Goal: Task Accomplishment & Management: Manage account settings

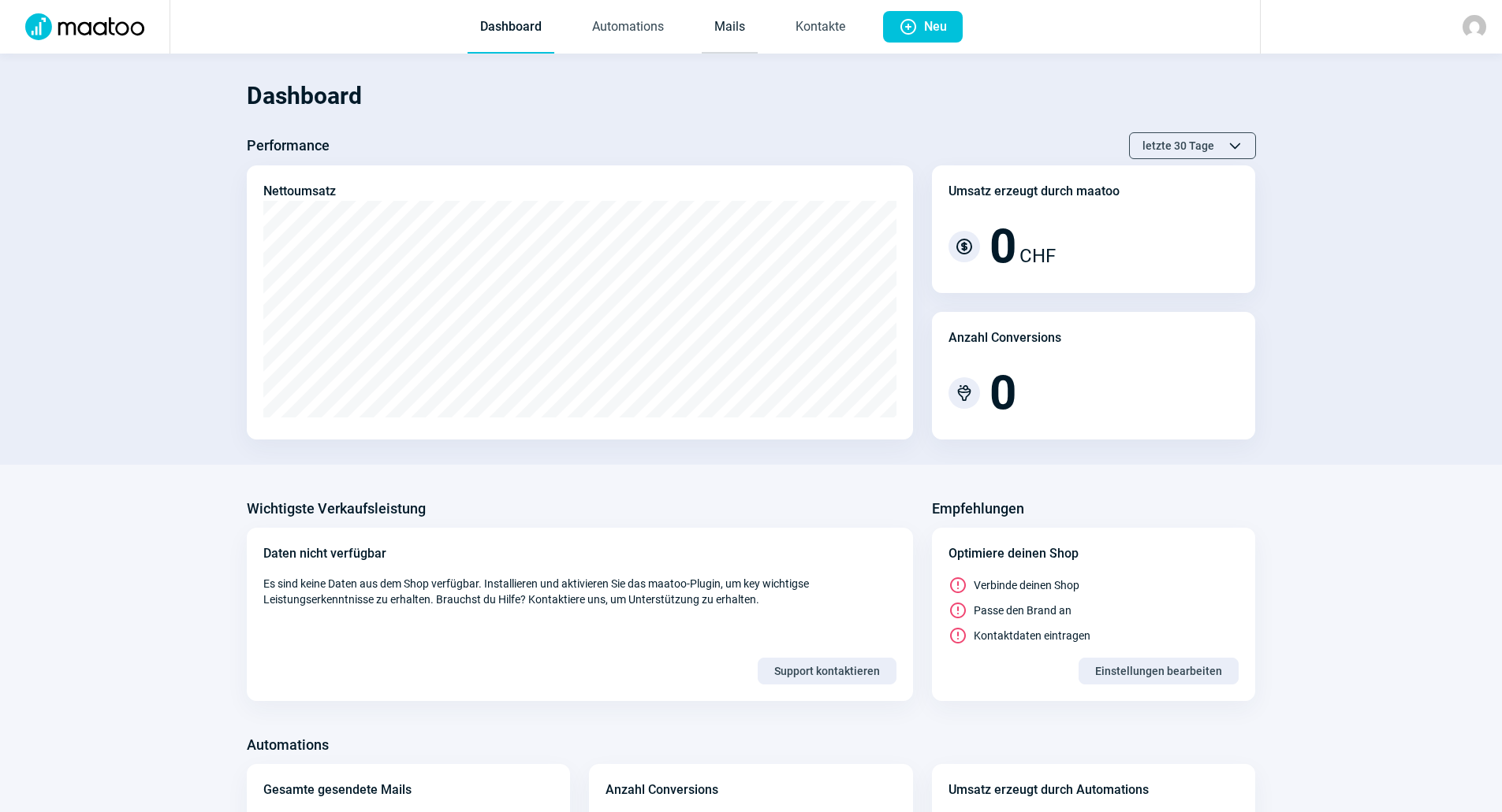
click at [723, 27] on link "Mails" at bounding box center [729, 28] width 56 height 52
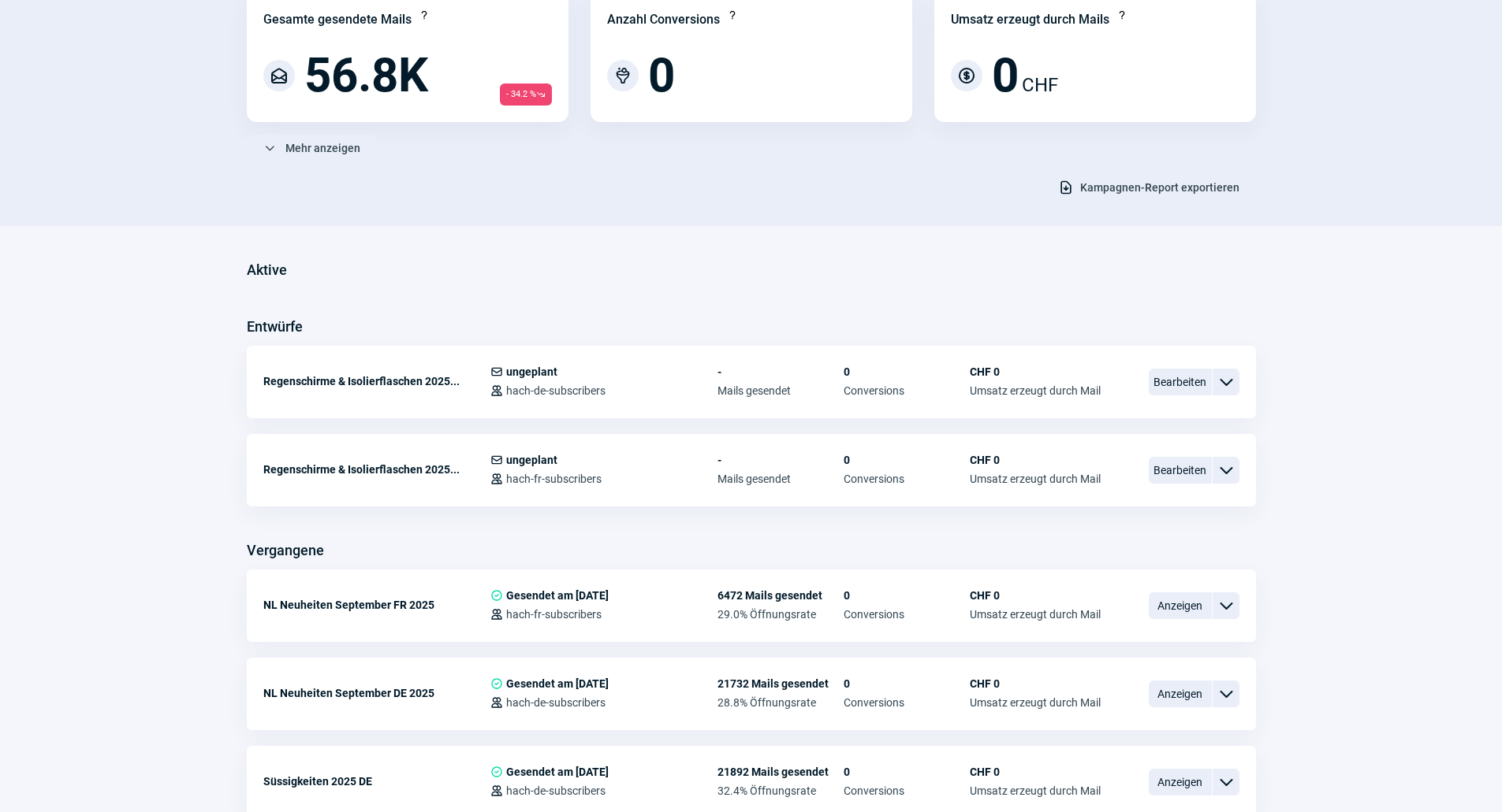
scroll to position [236, 0]
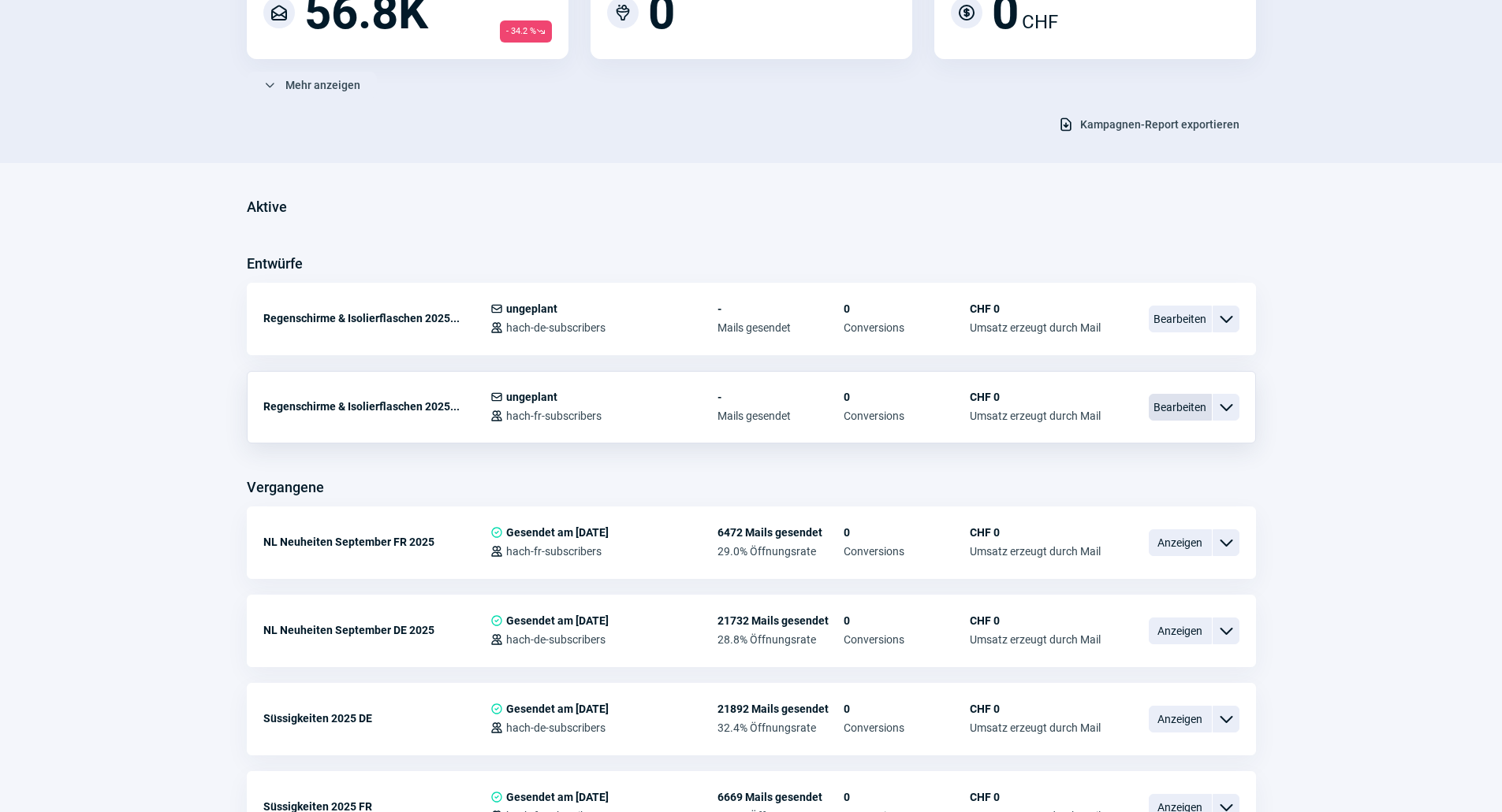
click at [1182, 408] on span "Bearbeiten" at bounding box center [1180, 407] width 63 height 27
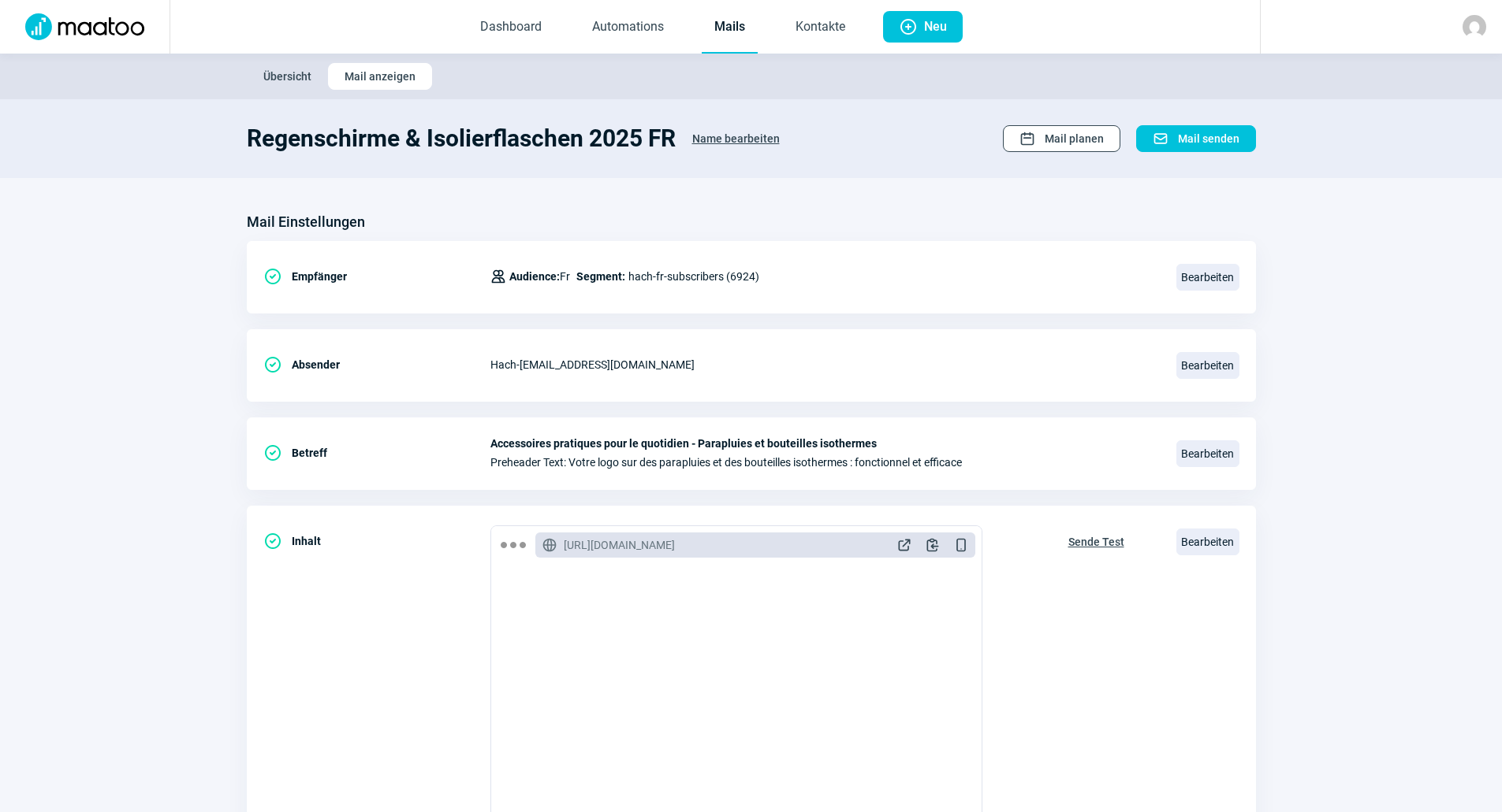
click at [1069, 147] on span "Mail planen" at bounding box center [1075, 138] width 60 height 25
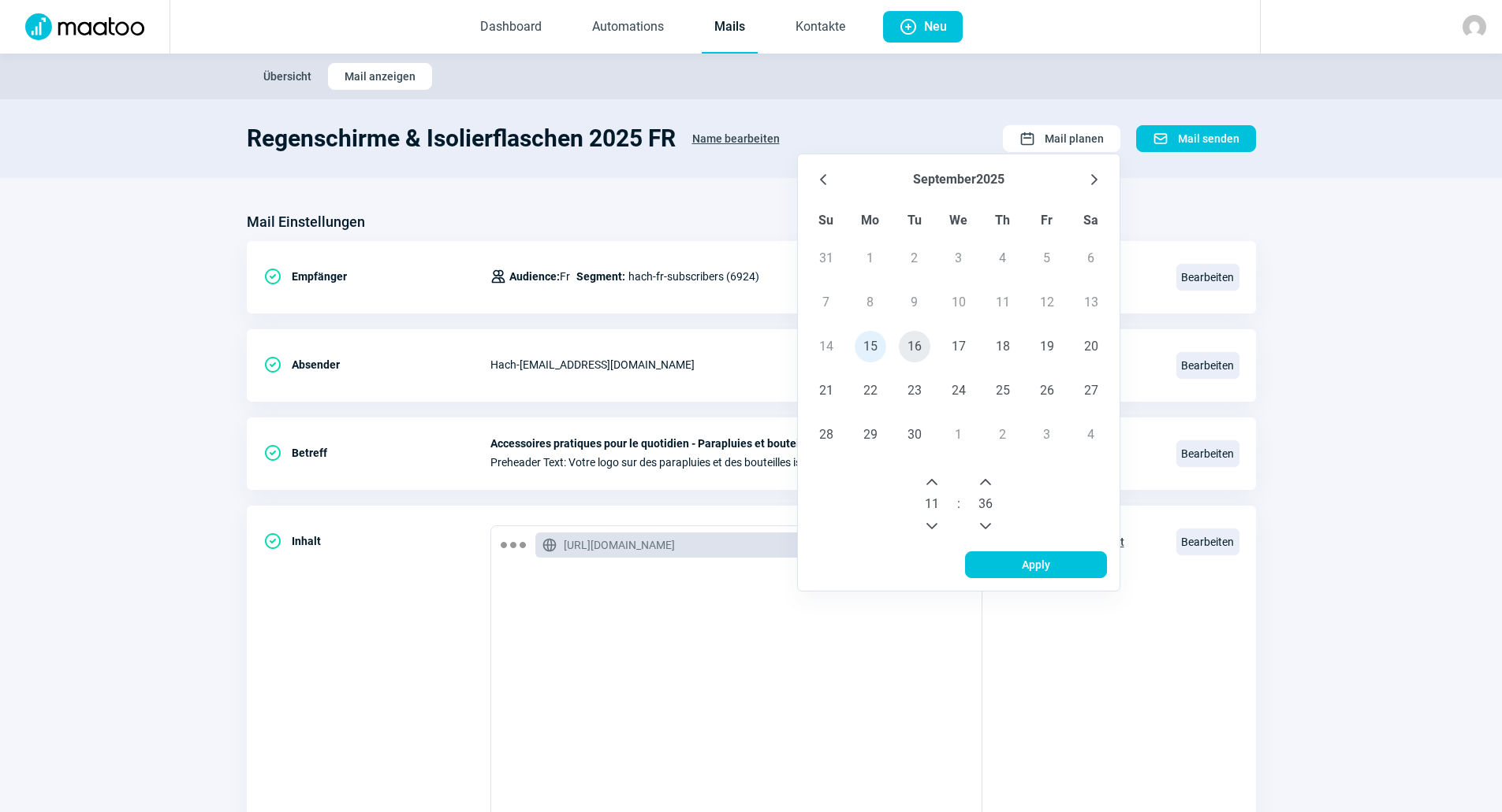
click at [914, 345] on span "16" at bounding box center [914, 346] width 32 height 32
click at [940, 490] on button "Next Hour" at bounding box center [932, 482] width 25 height 25
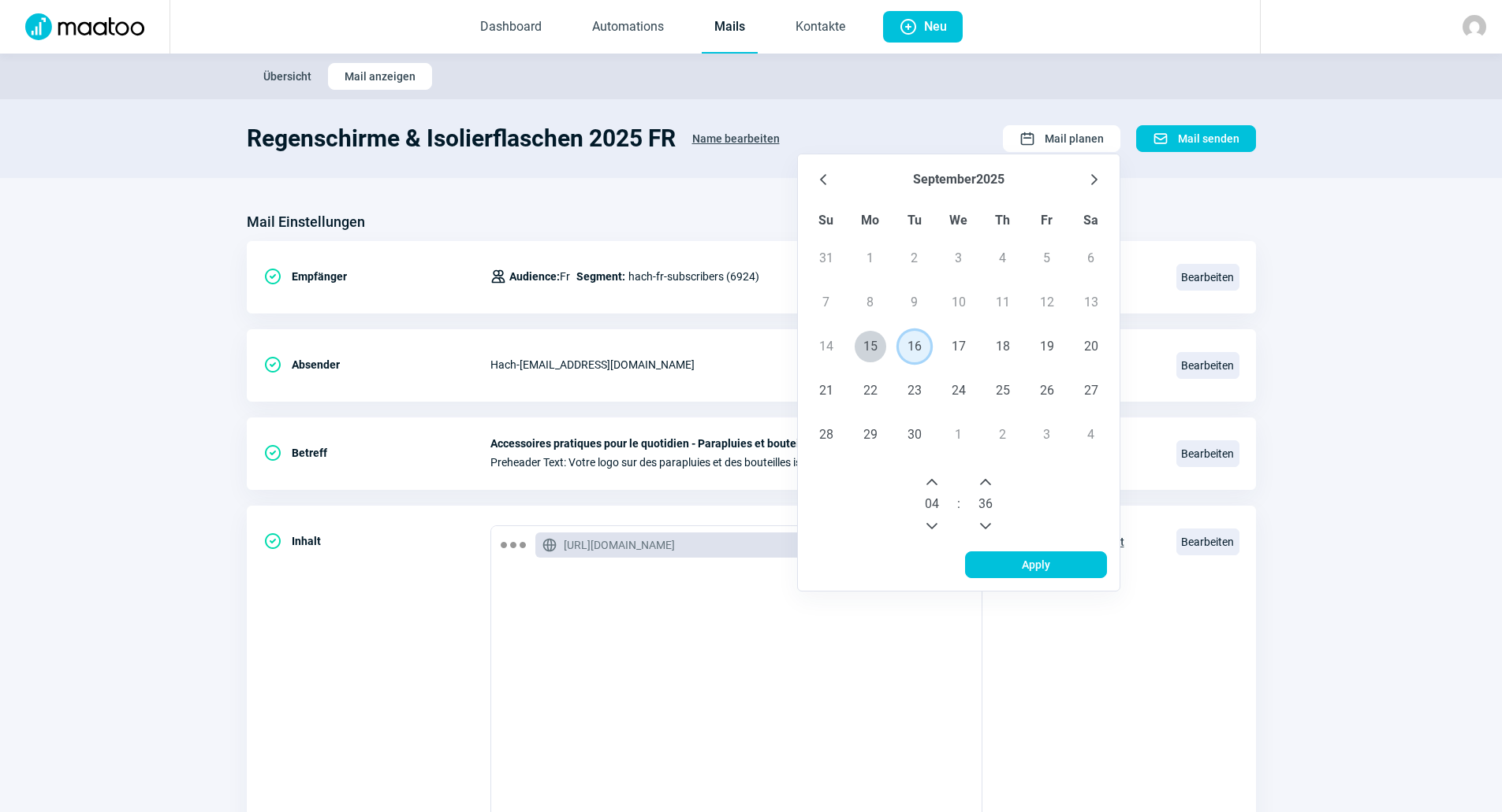
click at [940, 490] on button "Next Hour" at bounding box center [932, 482] width 25 height 25
click at [939, 482] on button "Next Hour" at bounding box center [932, 482] width 25 height 25
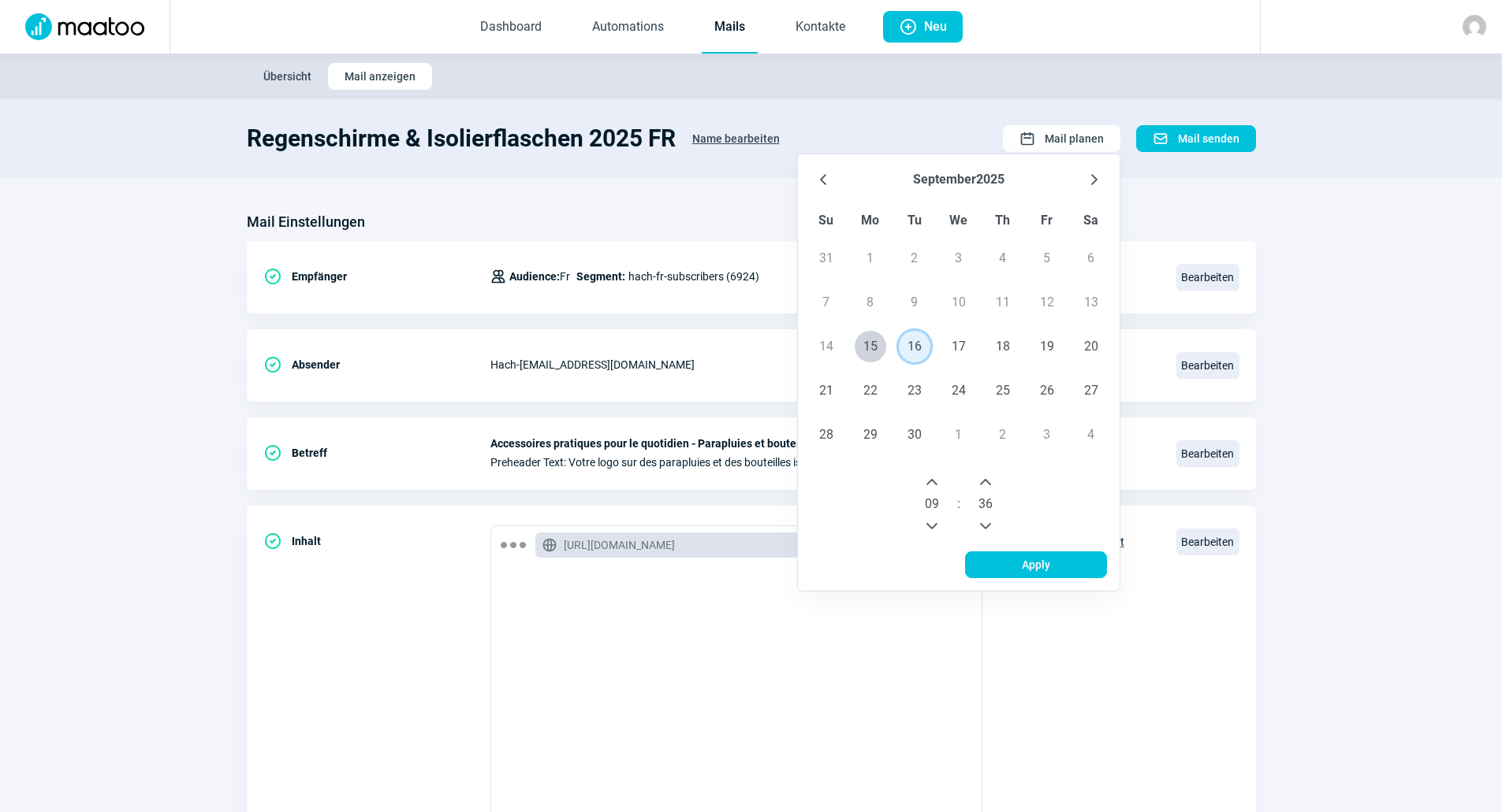
click at [984, 520] on icon "Previous Minute" at bounding box center [984, 526] width 12 height 12
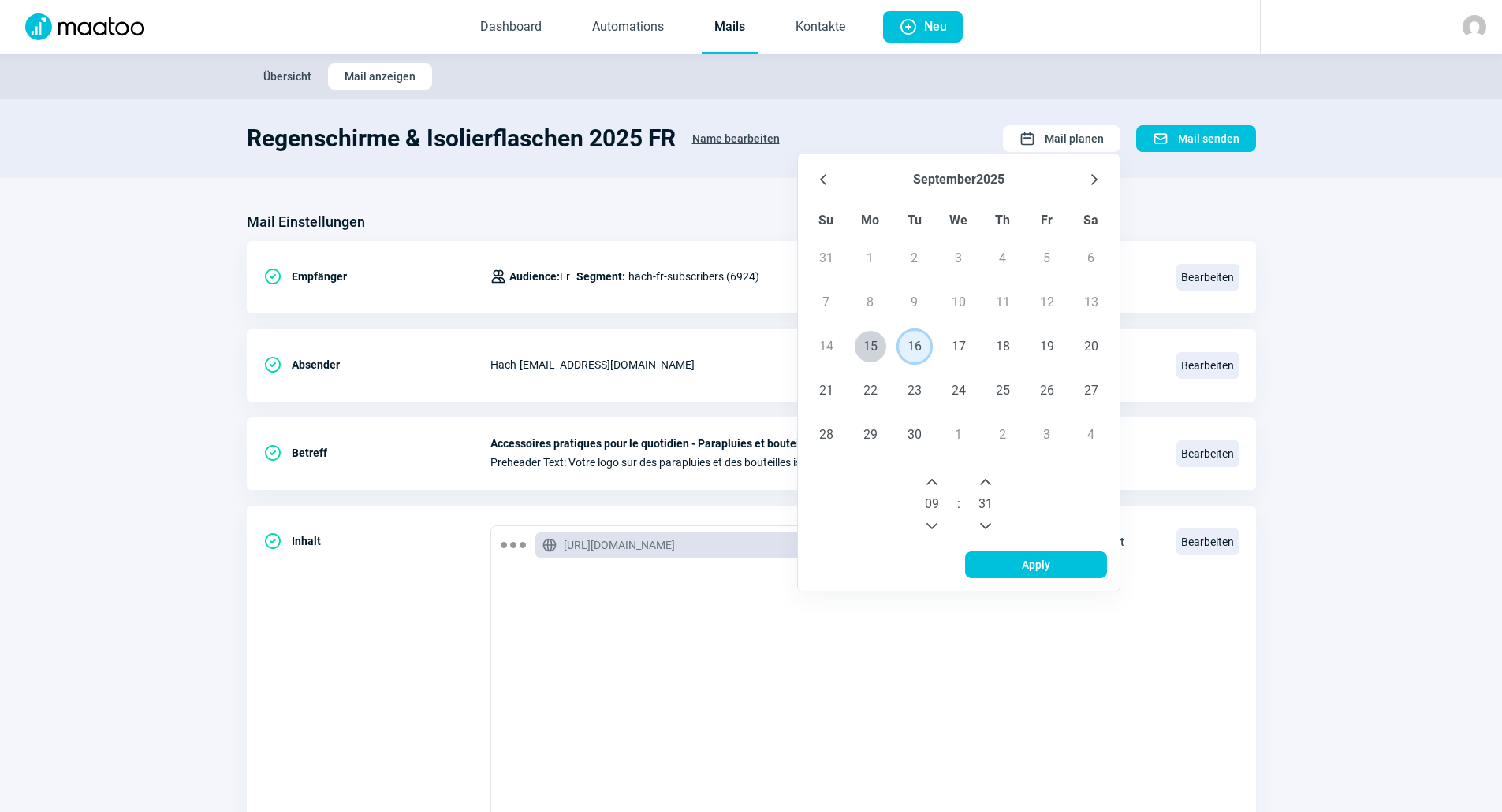
click at [984, 520] on icon "Previous Minute" at bounding box center [984, 526] width 12 height 12
click at [986, 516] on button "Previous Minute" at bounding box center [985, 526] width 25 height 25
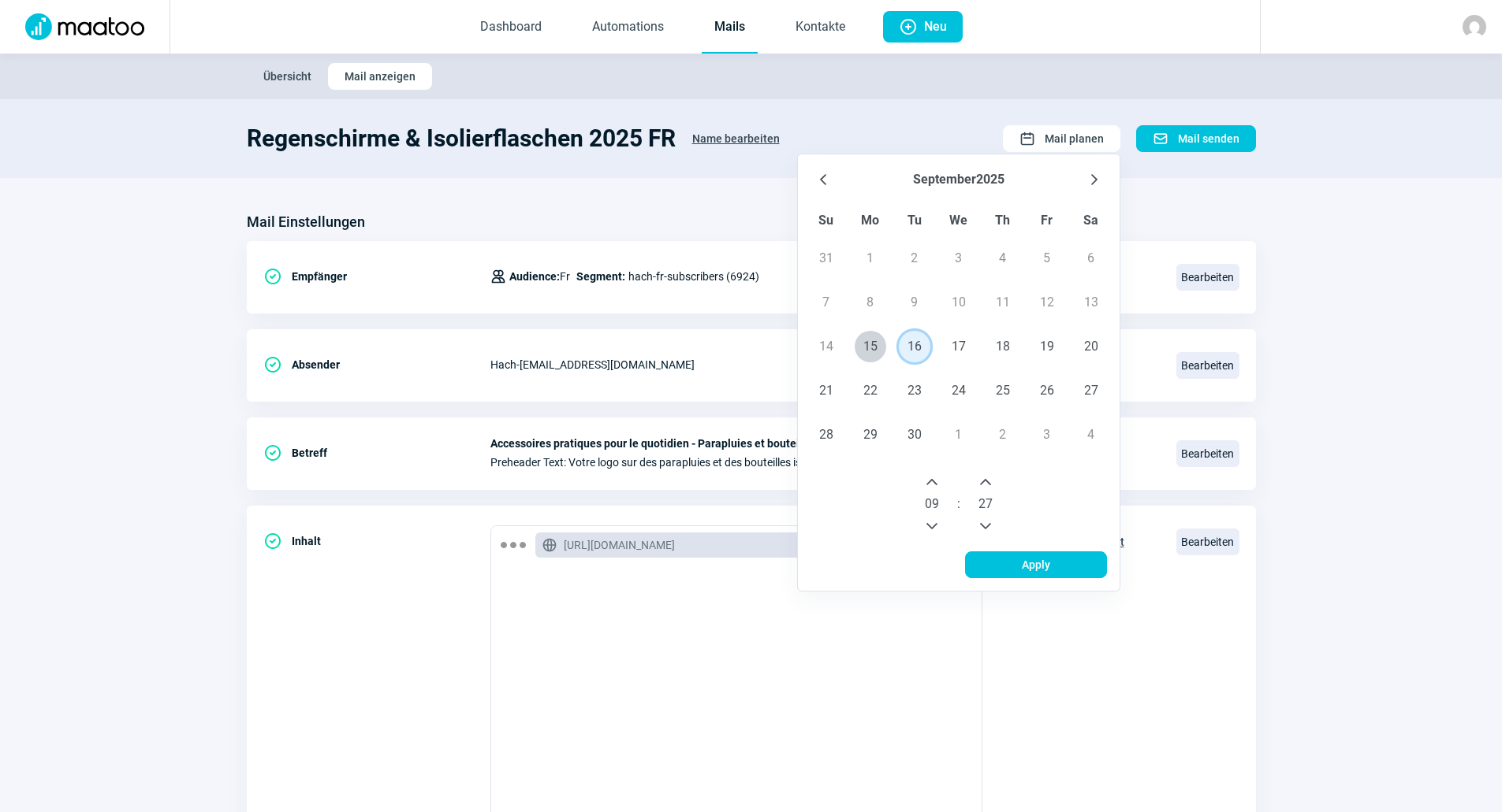
click at [986, 516] on button "Previous Minute" at bounding box center [985, 526] width 25 height 25
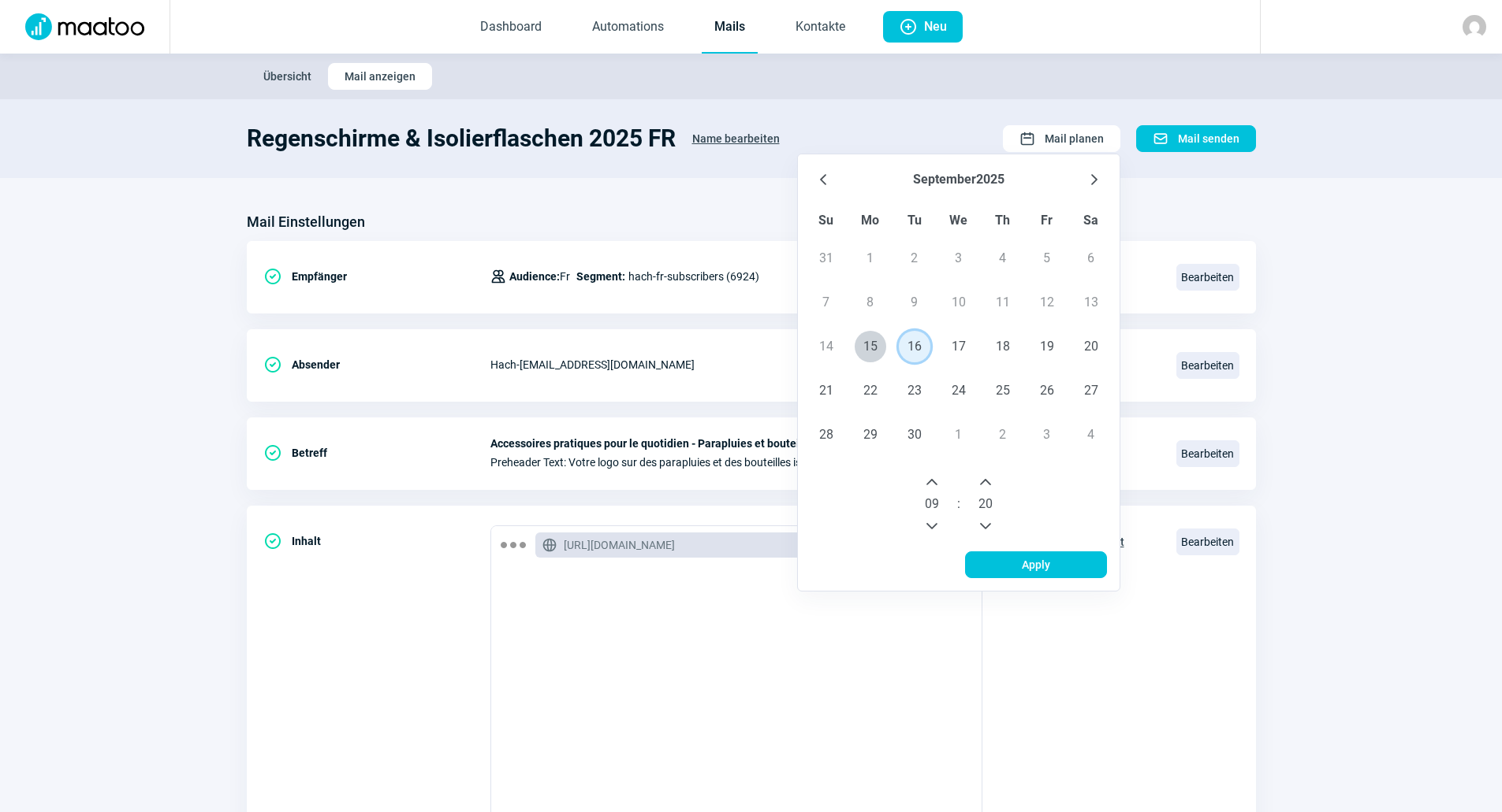
click at [986, 516] on button "Previous Minute" at bounding box center [985, 526] width 25 height 25
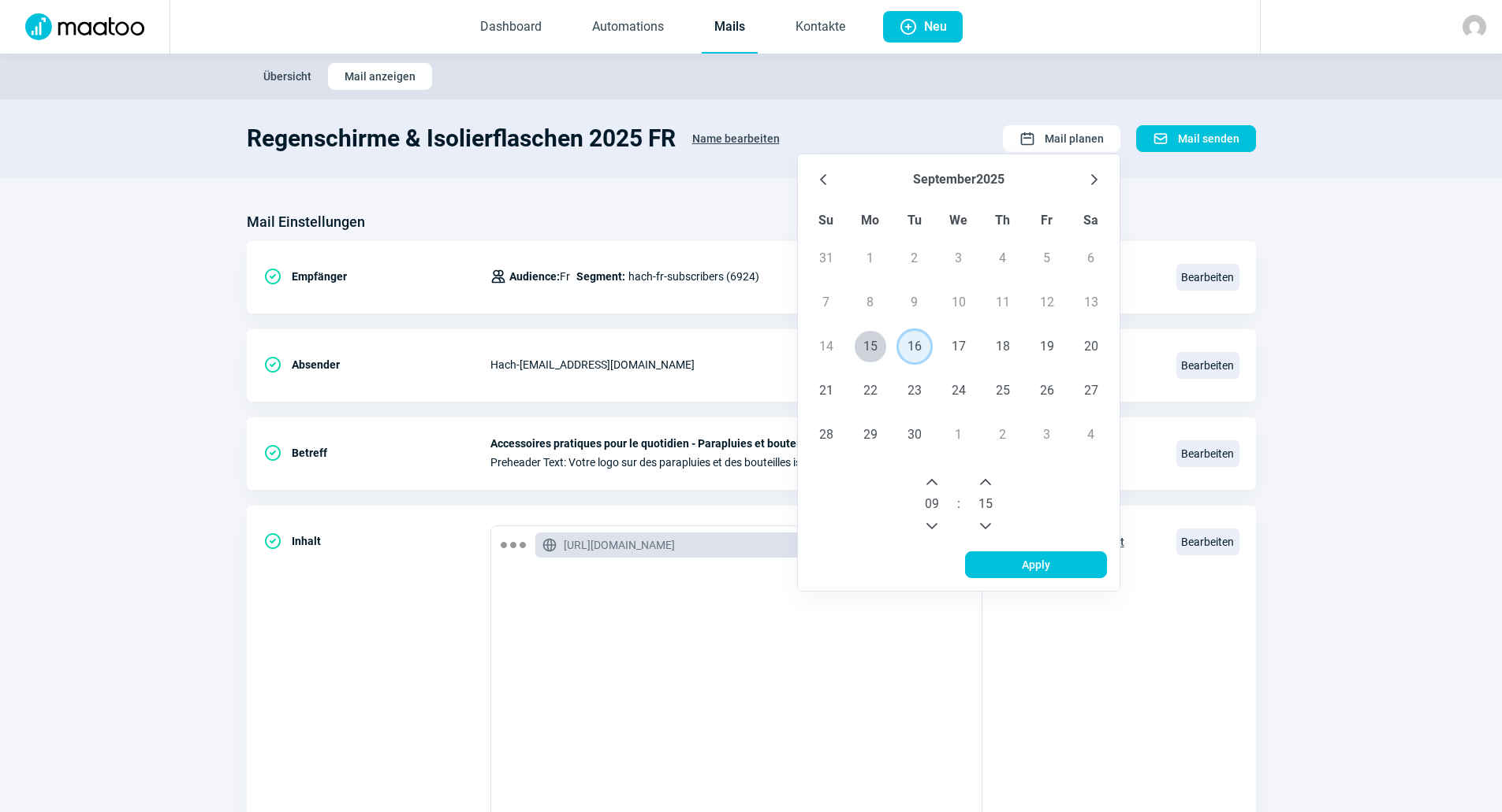
click at [986, 516] on button "Previous Minute" at bounding box center [985, 526] width 25 height 25
click at [986, 511] on span "15" at bounding box center [985, 504] width 14 height 19
click at [986, 530] on icon "Previous Minute" at bounding box center [984, 526] width 12 height 12
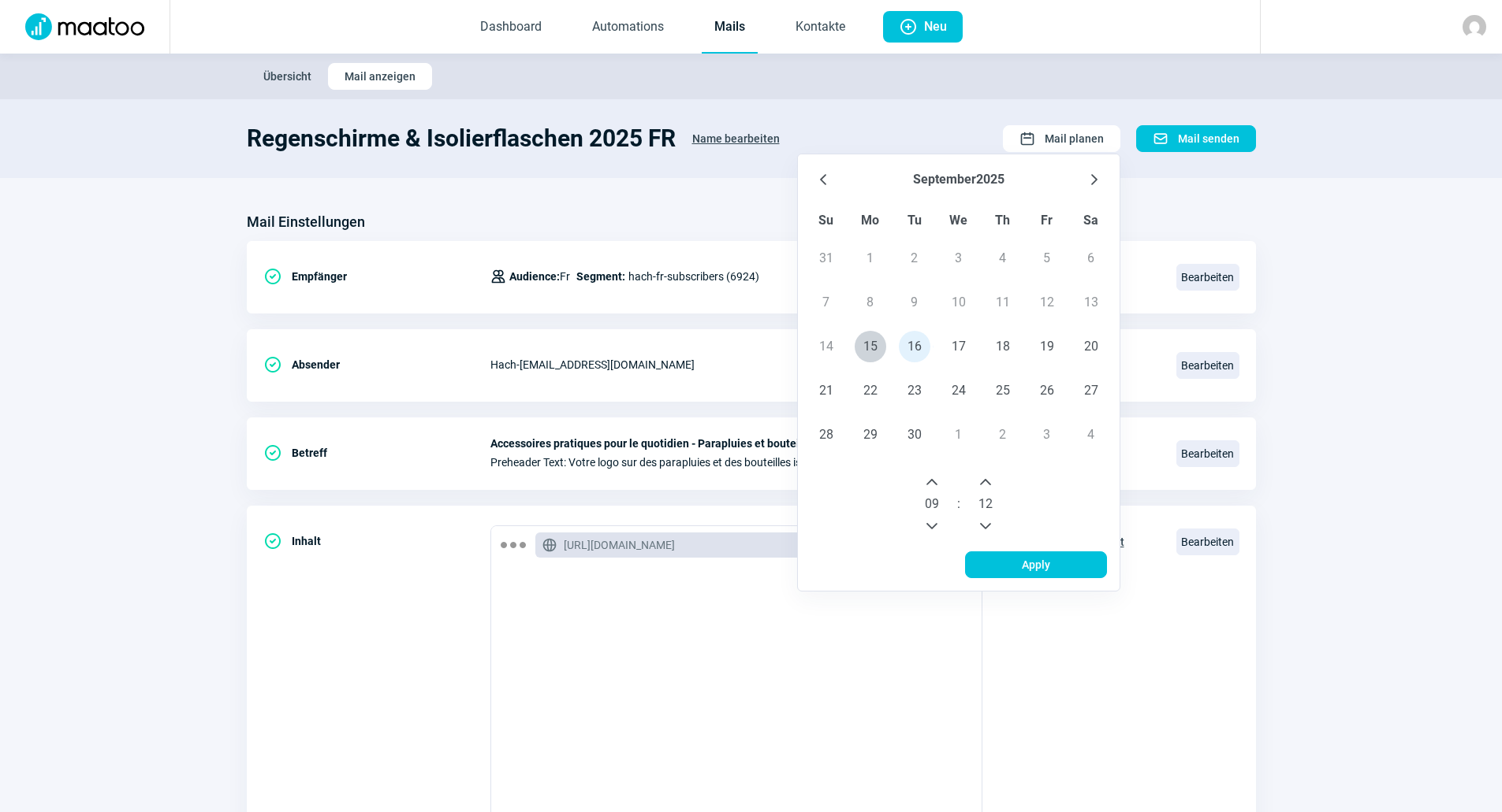
click at [986, 530] on icon "Previous Minute" at bounding box center [984, 526] width 12 height 12
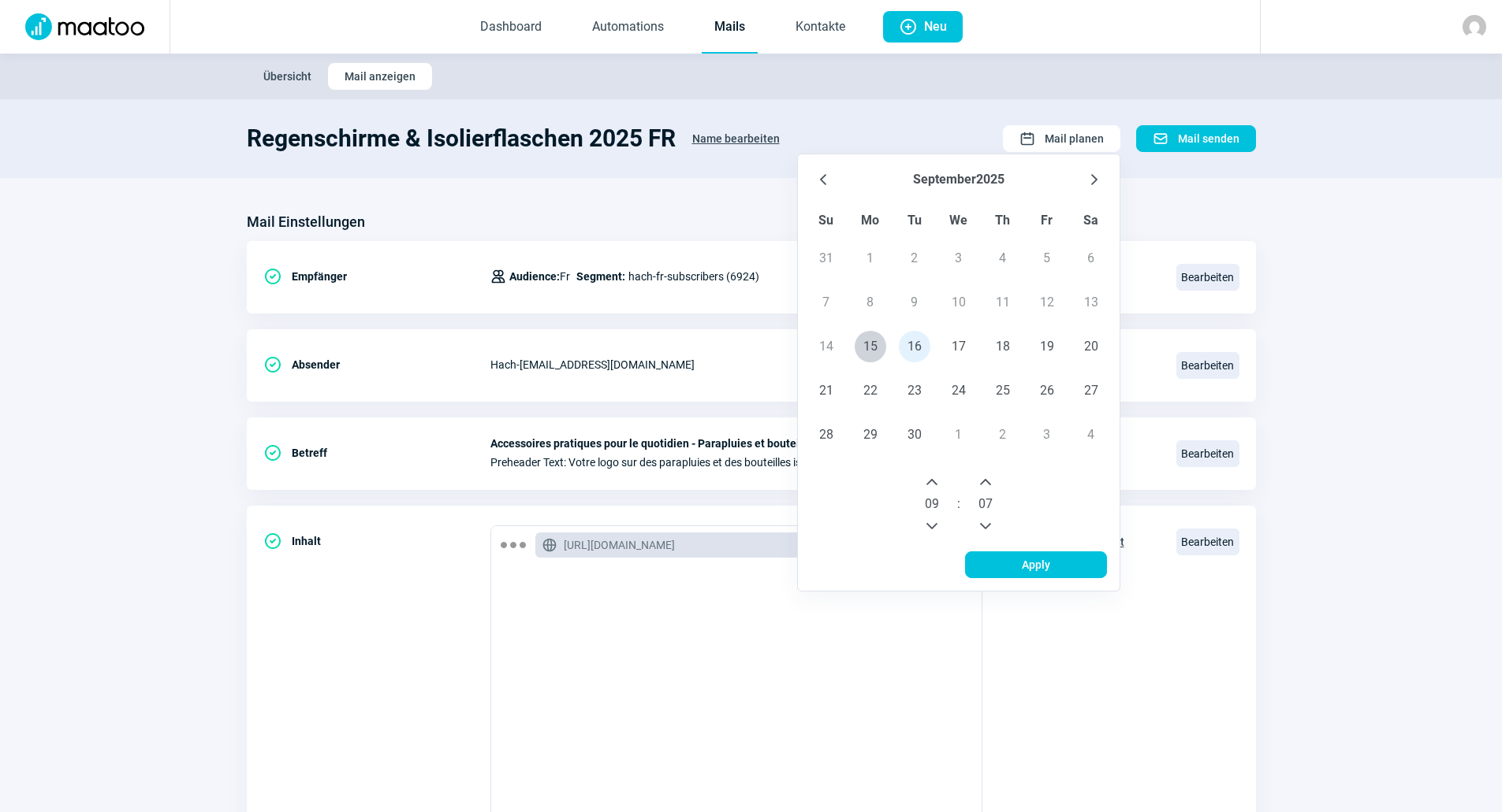
click at [986, 530] on icon "Previous Minute" at bounding box center [984, 526] width 12 height 12
click at [986, 525] on icon "Previous Minute" at bounding box center [984, 526] width 12 height 12
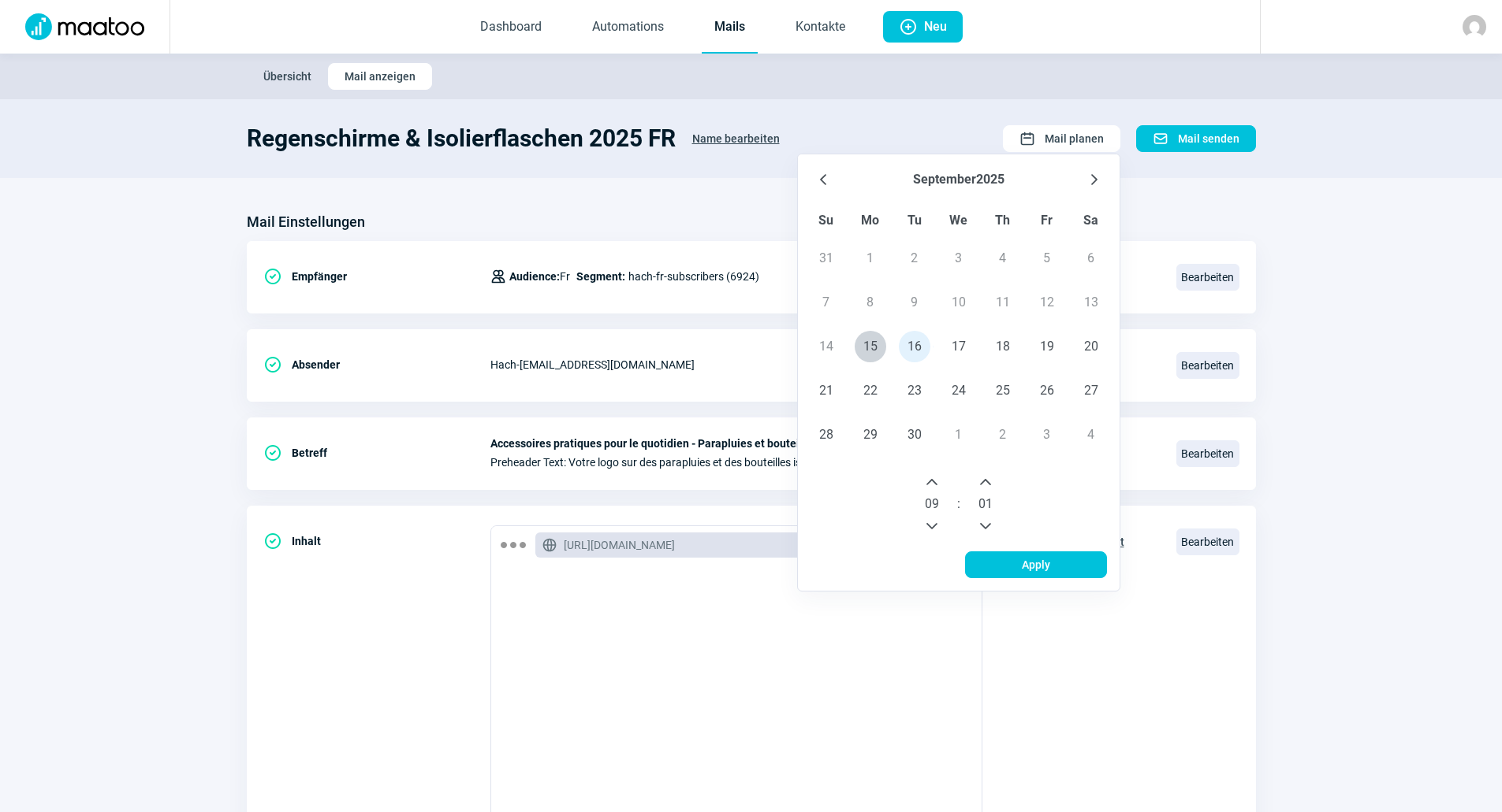
click at [987, 523] on icon "Previous Minute" at bounding box center [984, 526] width 12 height 12
click at [1008, 561] on span "Apply" at bounding box center [1035, 564] width 109 height 25
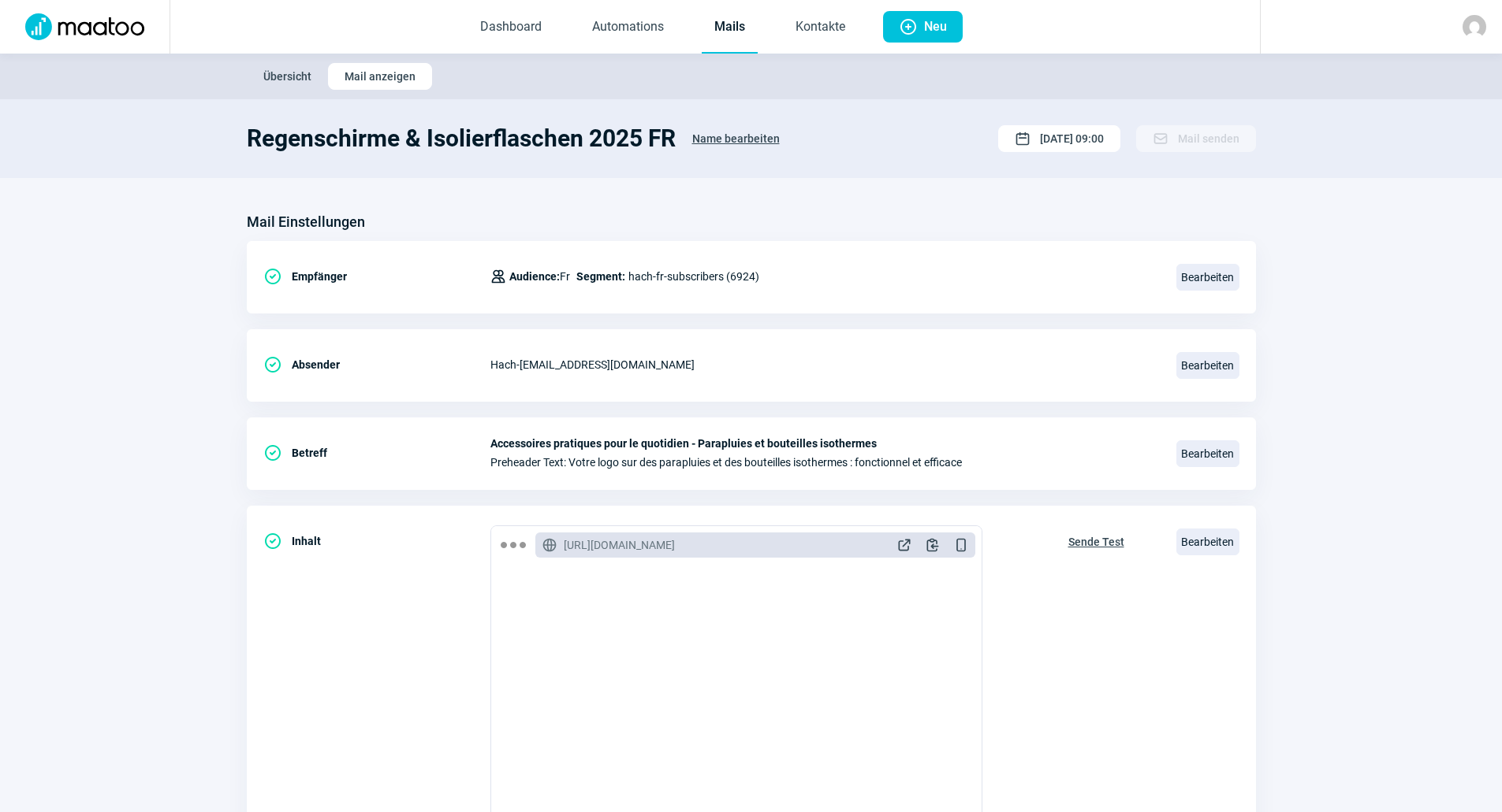
click at [116, 321] on section "Mail Einstellungen CheckCircle icon Empfänger Users icon Audience: Fr Segment: …" at bounding box center [751, 600] width 1502 height 845
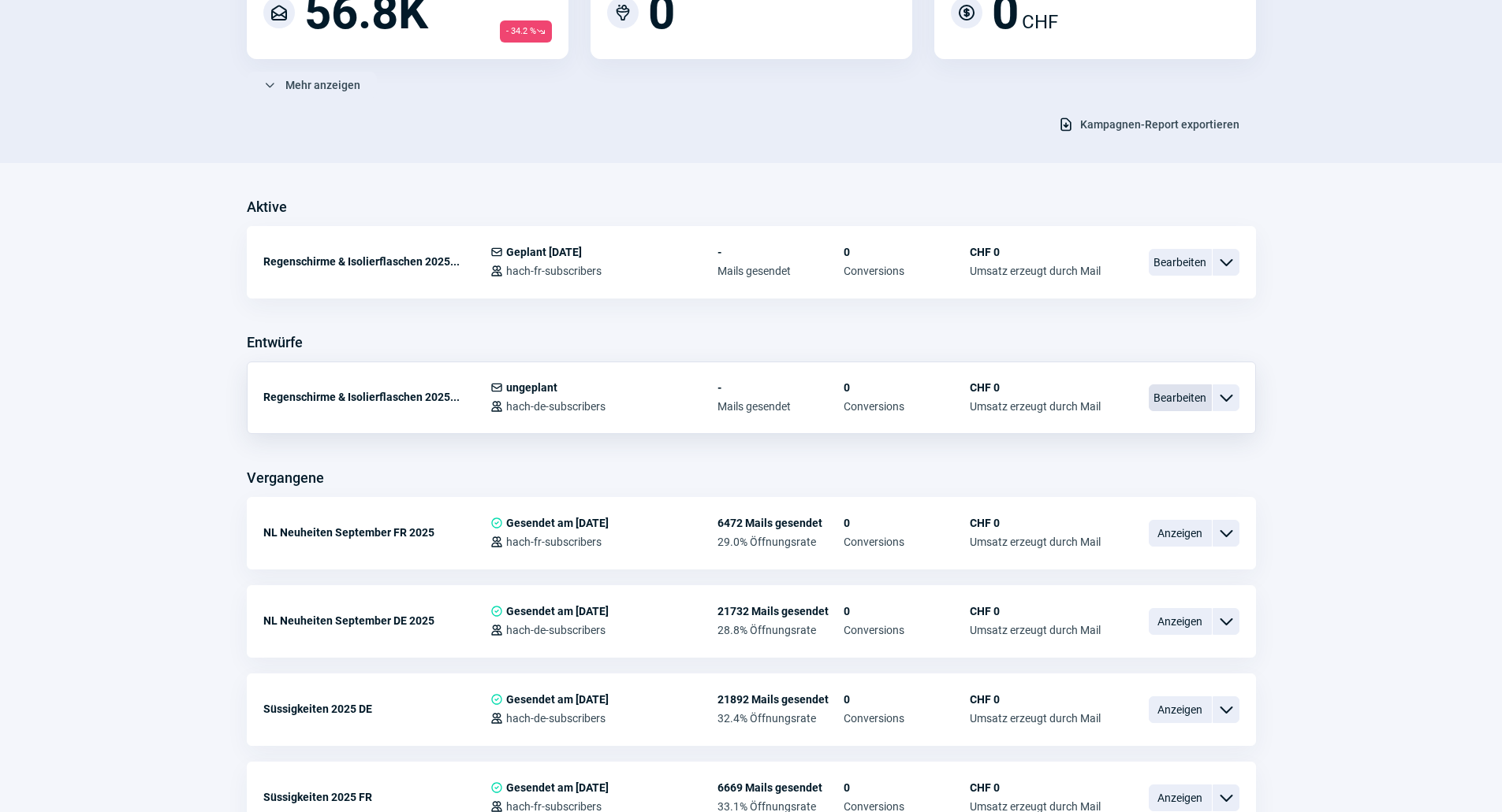
click at [1156, 392] on span "Bearbeiten" at bounding box center [1180, 398] width 63 height 27
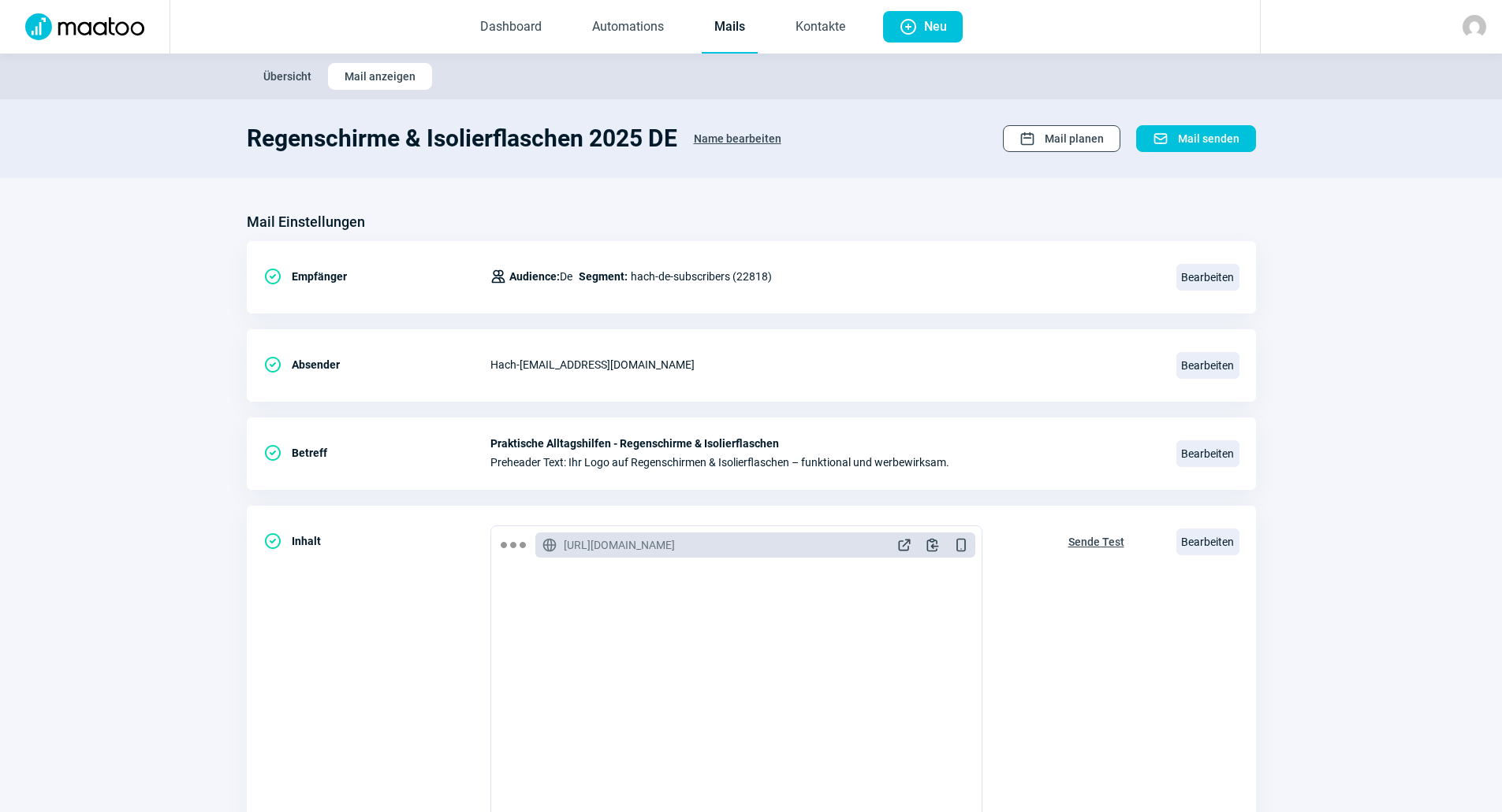
click at [1041, 132] on span "Calendar icon Mail planen" at bounding box center [1061, 138] width 85 height 25
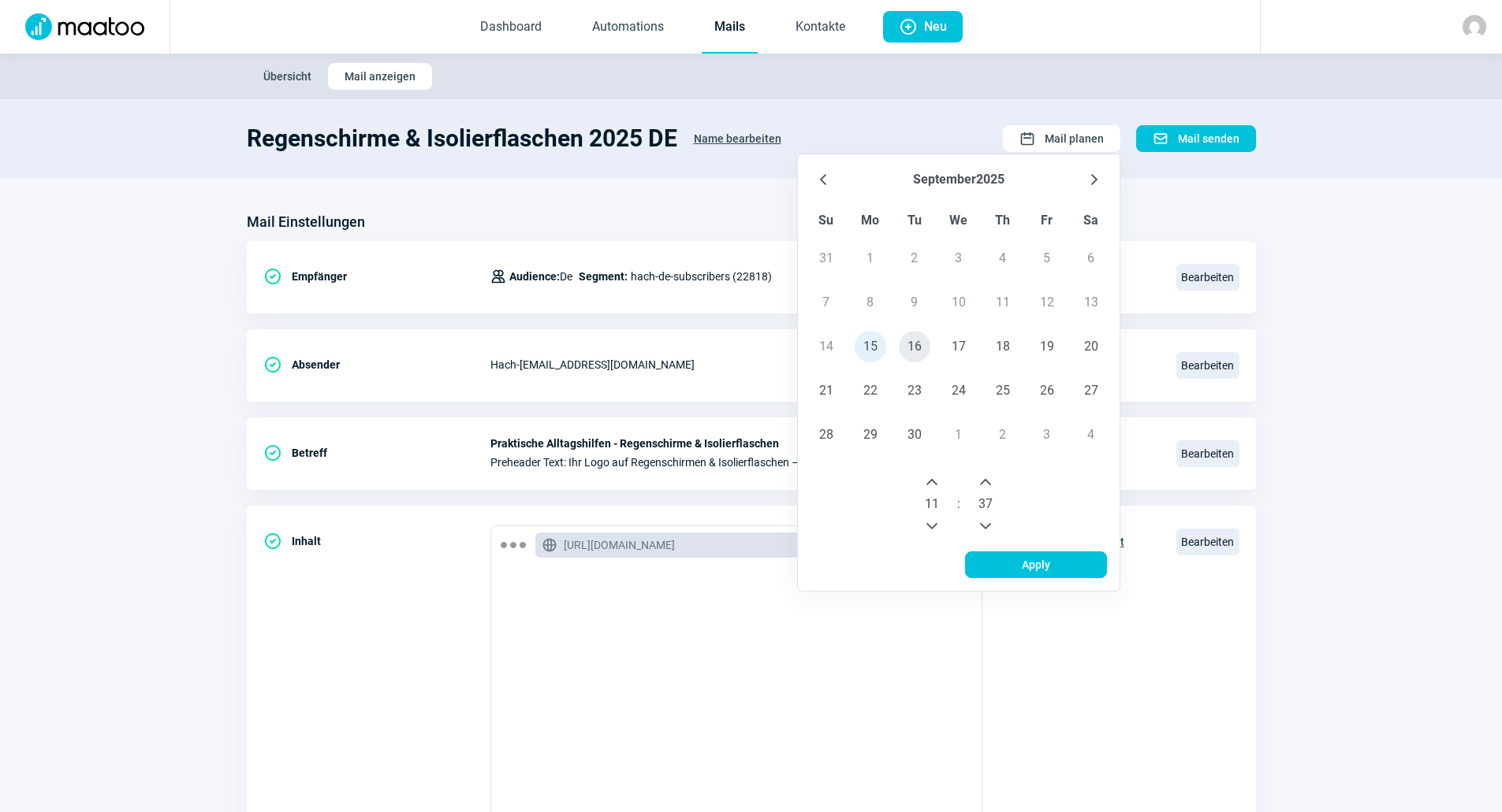
click at [923, 354] on span "16" at bounding box center [914, 346] width 32 height 32
click at [940, 479] on button "Next Hour" at bounding box center [932, 482] width 25 height 25
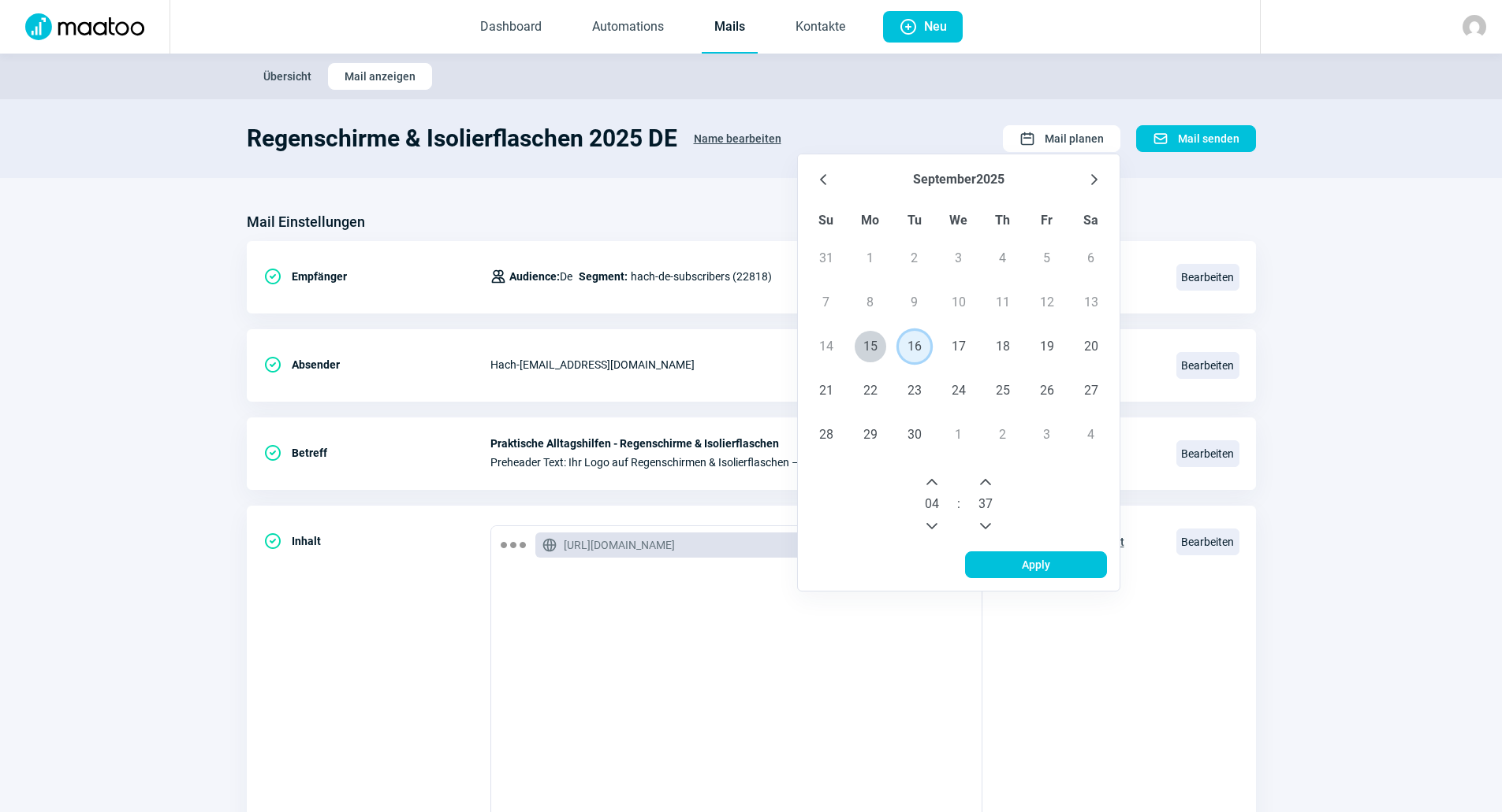
click at [940, 479] on button "Next Hour" at bounding box center [932, 482] width 25 height 25
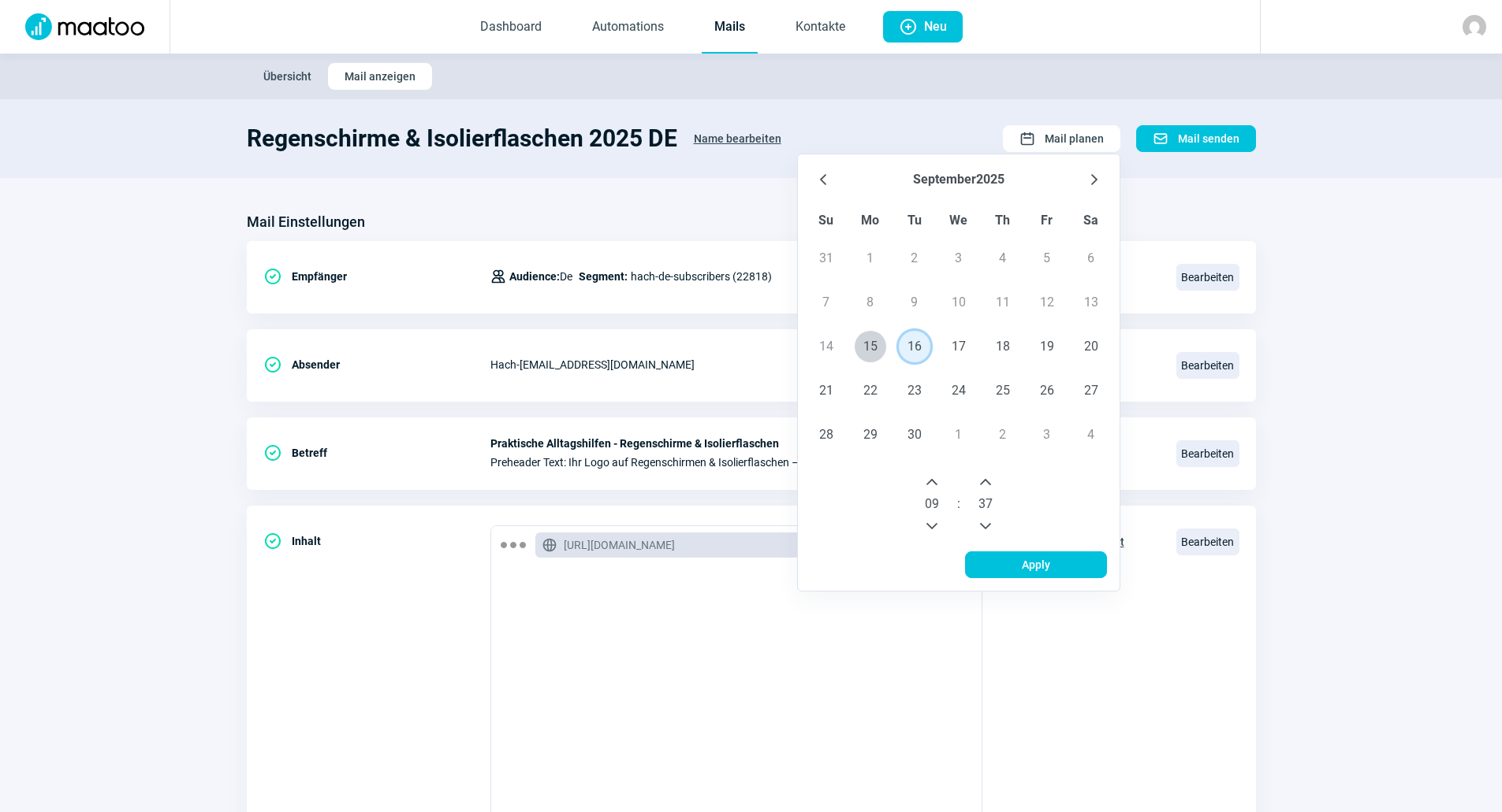
click at [989, 477] on icon "Next Minute" at bounding box center [984, 482] width 12 height 12
click at [988, 513] on span "38" at bounding box center [985, 504] width 14 height 19
click at [987, 520] on icon "Previous Minute" at bounding box center [984, 526] width 12 height 12
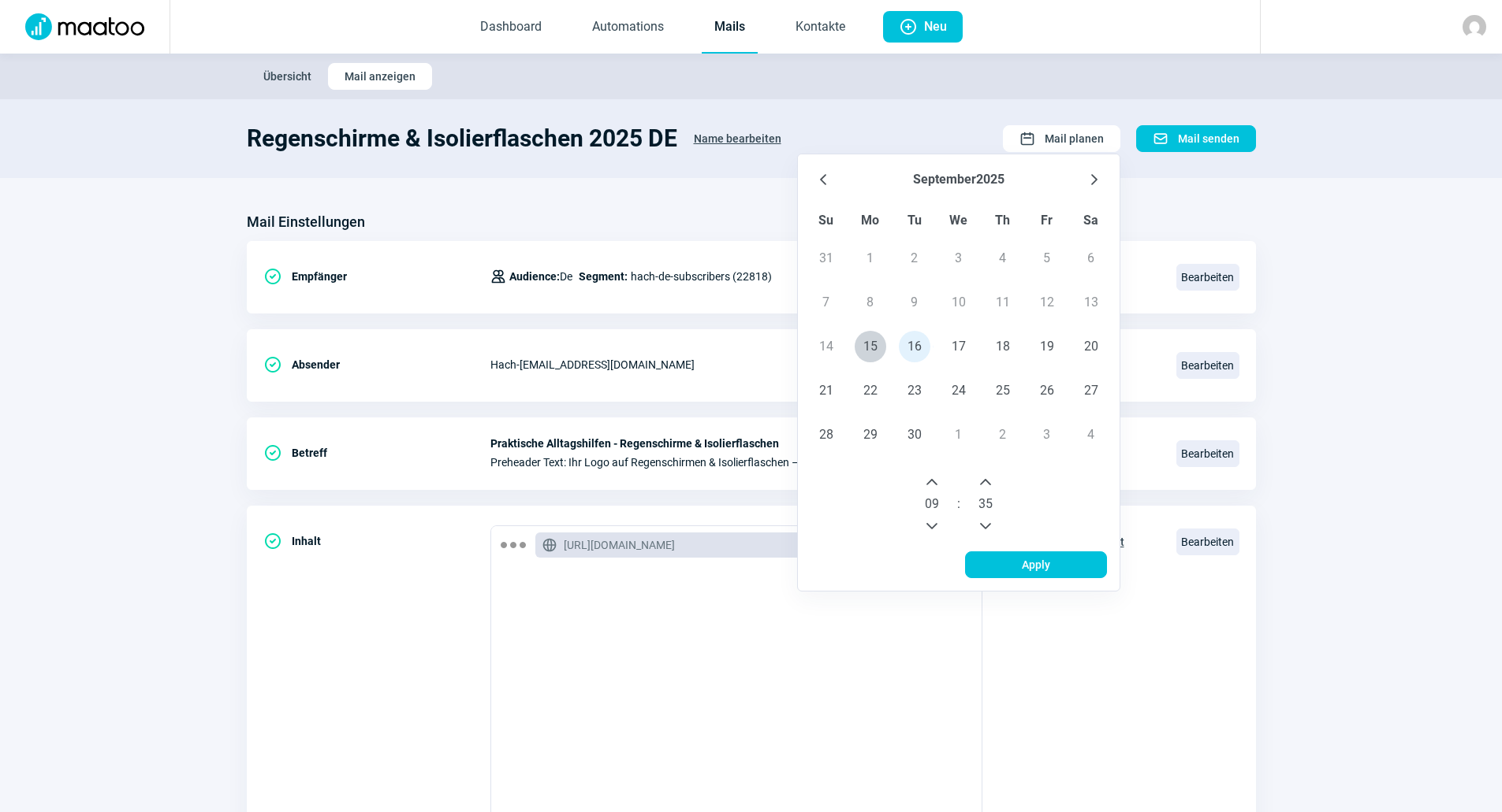
click at [987, 520] on icon "Previous Minute" at bounding box center [984, 526] width 12 height 12
click at [987, 510] on span "34" at bounding box center [985, 504] width 14 height 19
drag, startPoint x: 993, startPoint y: 499, endPoint x: 963, endPoint y: 500, distance: 30.0
click at [963, 499] on div "09 : 34" at bounding box center [958, 504] width 309 height 82
click at [986, 525] on icon "Previous Minute" at bounding box center [984, 526] width 12 height 12
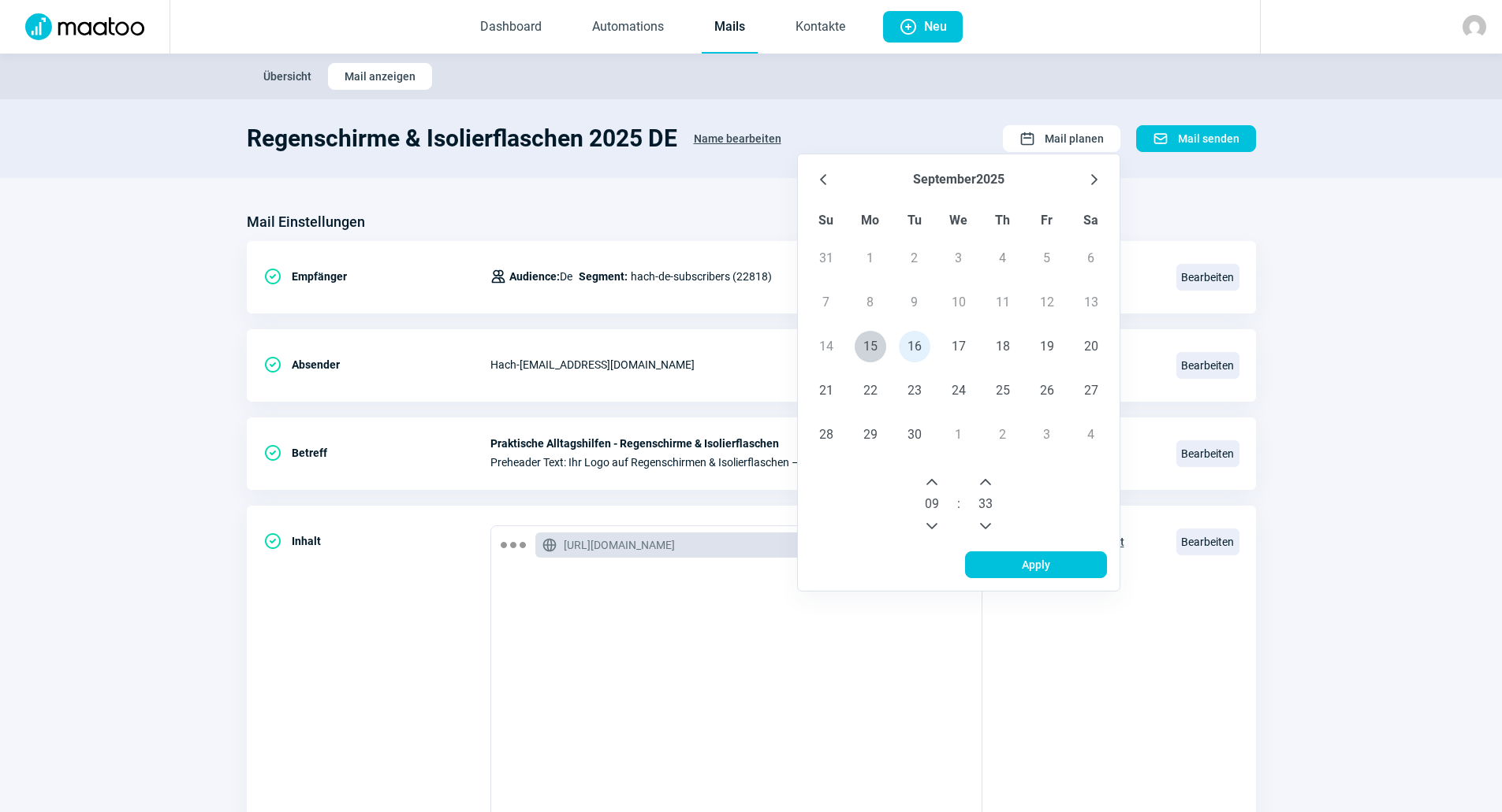
click at [986, 525] on icon "Previous Minute" at bounding box center [984, 526] width 12 height 12
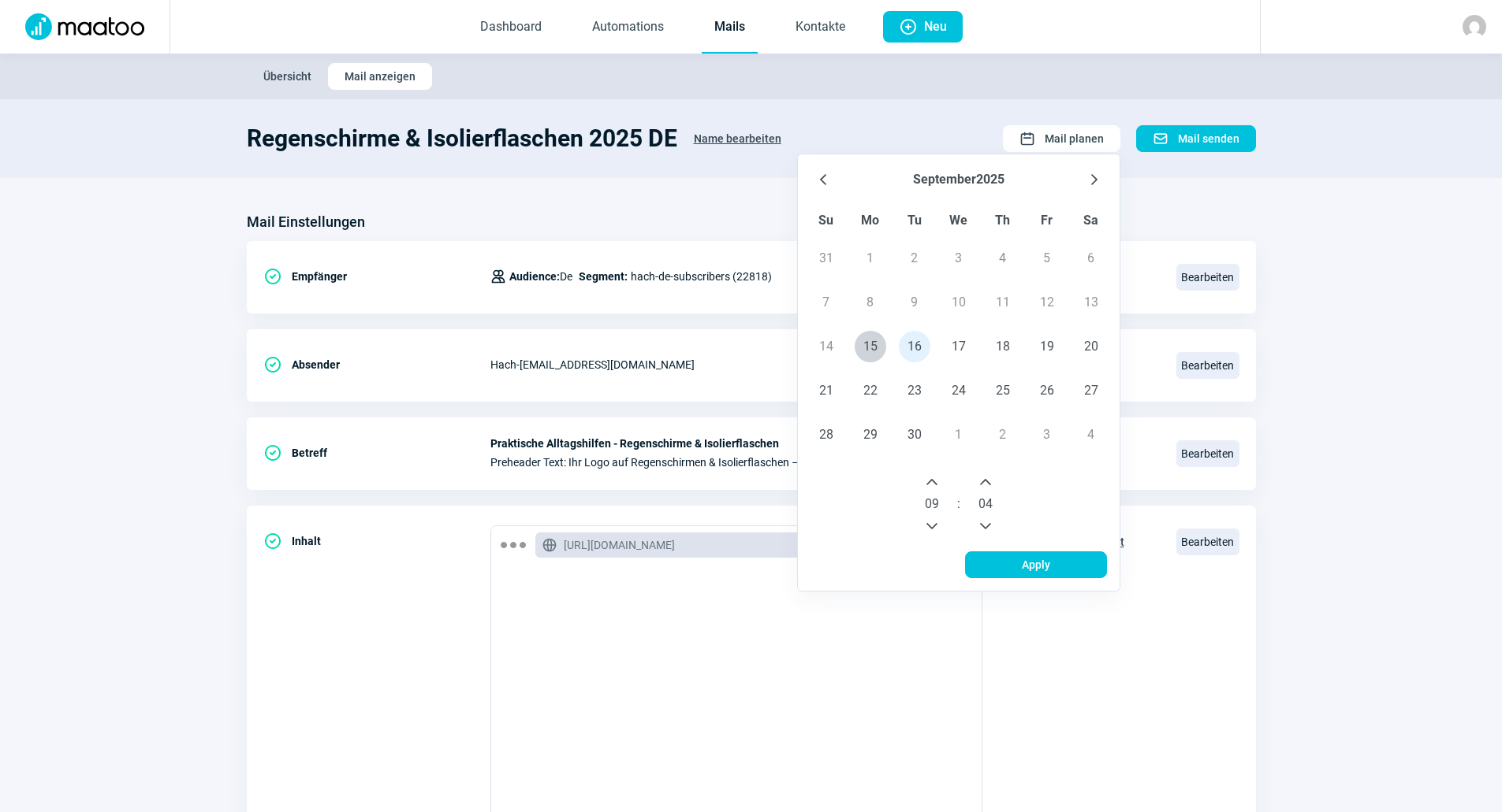
click at [986, 525] on icon "Previous Minute" at bounding box center [984, 526] width 12 height 12
click at [999, 557] on span "Apply" at bounding box center [1035, 564] width 109 height 25
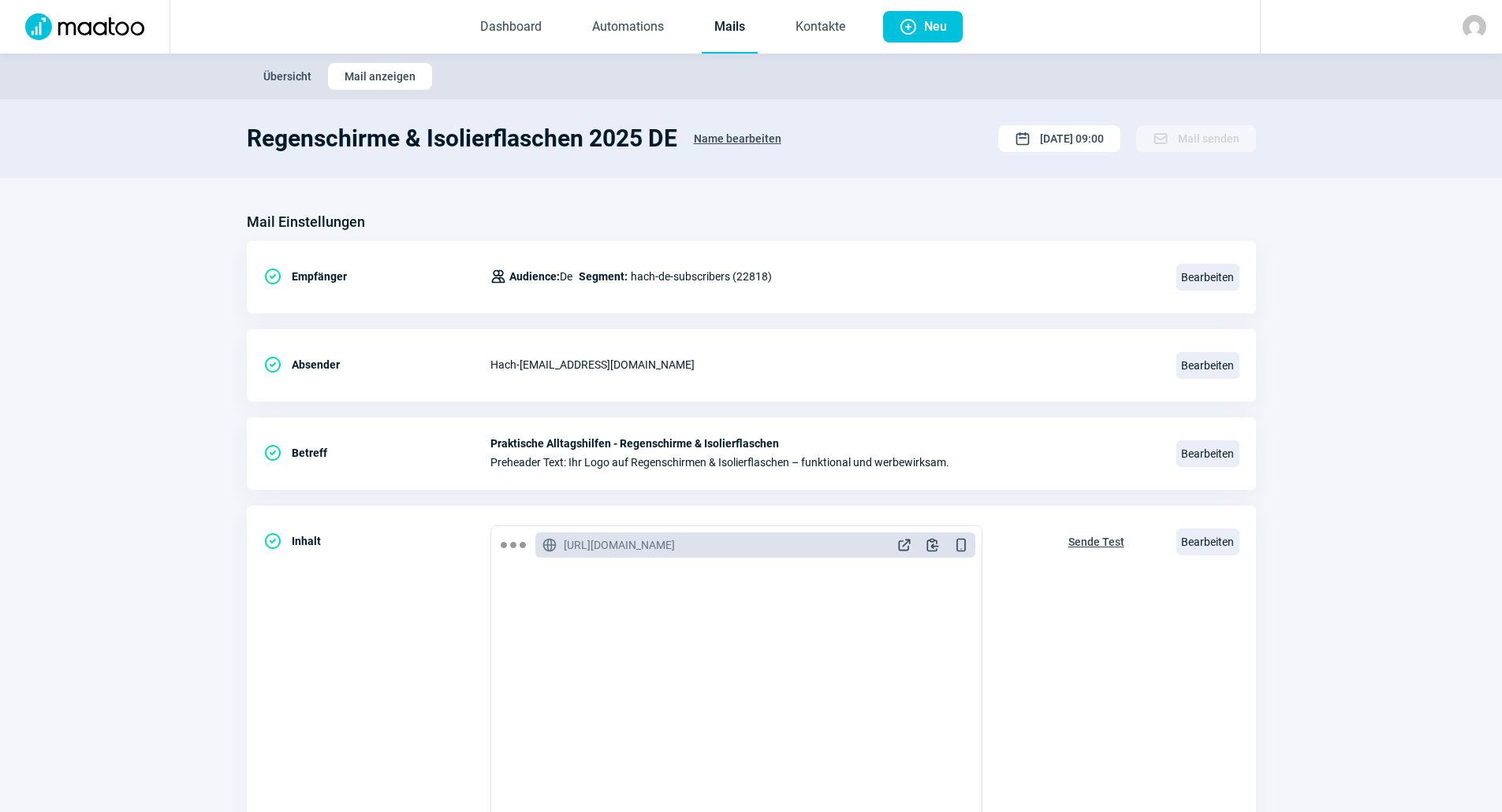
click at [719, 37] on link "Mails" at bounding box center [729, 28] width 56 height 52
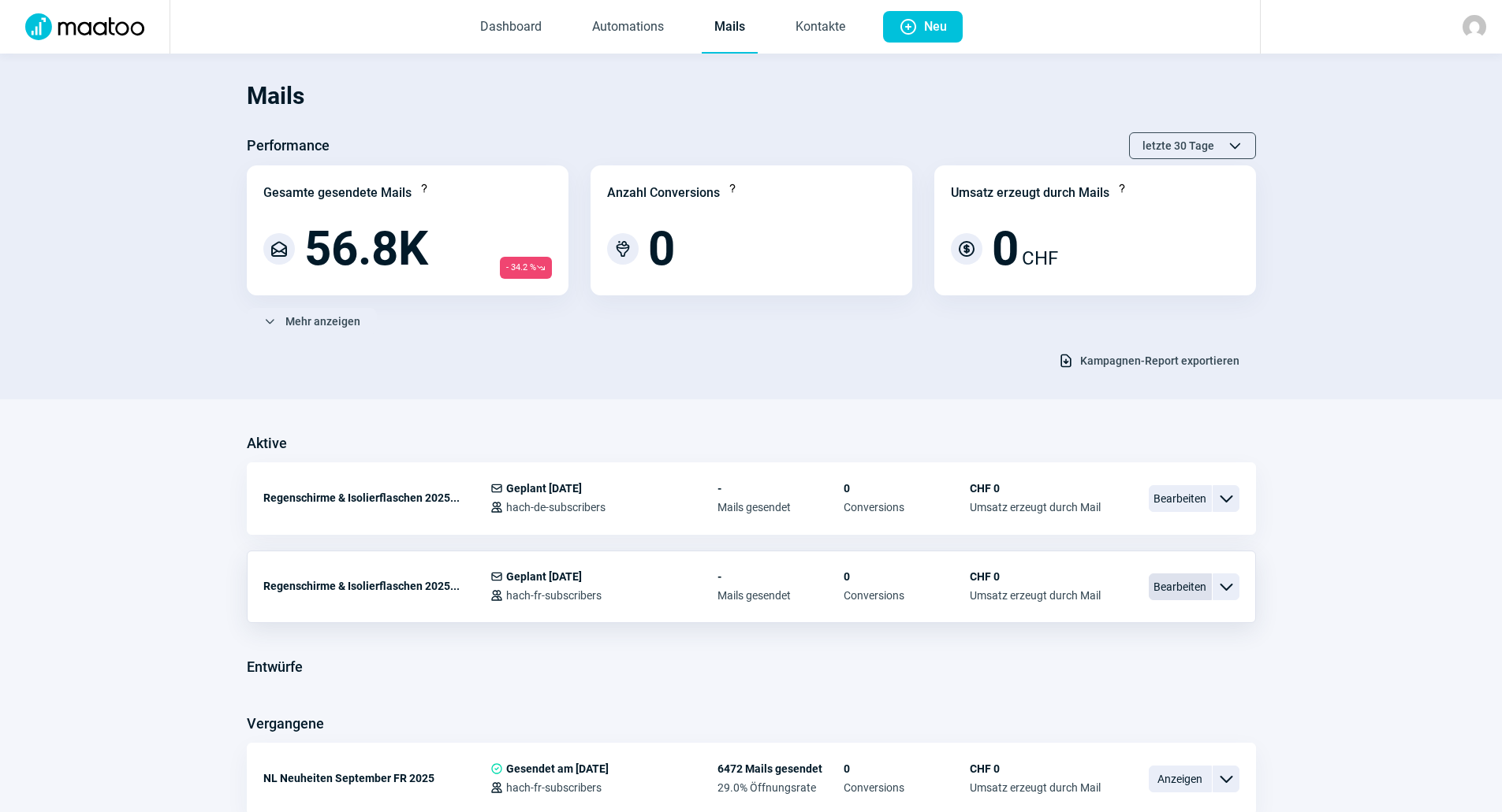
click at [1163, 590] on span "Bearbeiten" at bounding box center [1180, 587] width 63 height 27
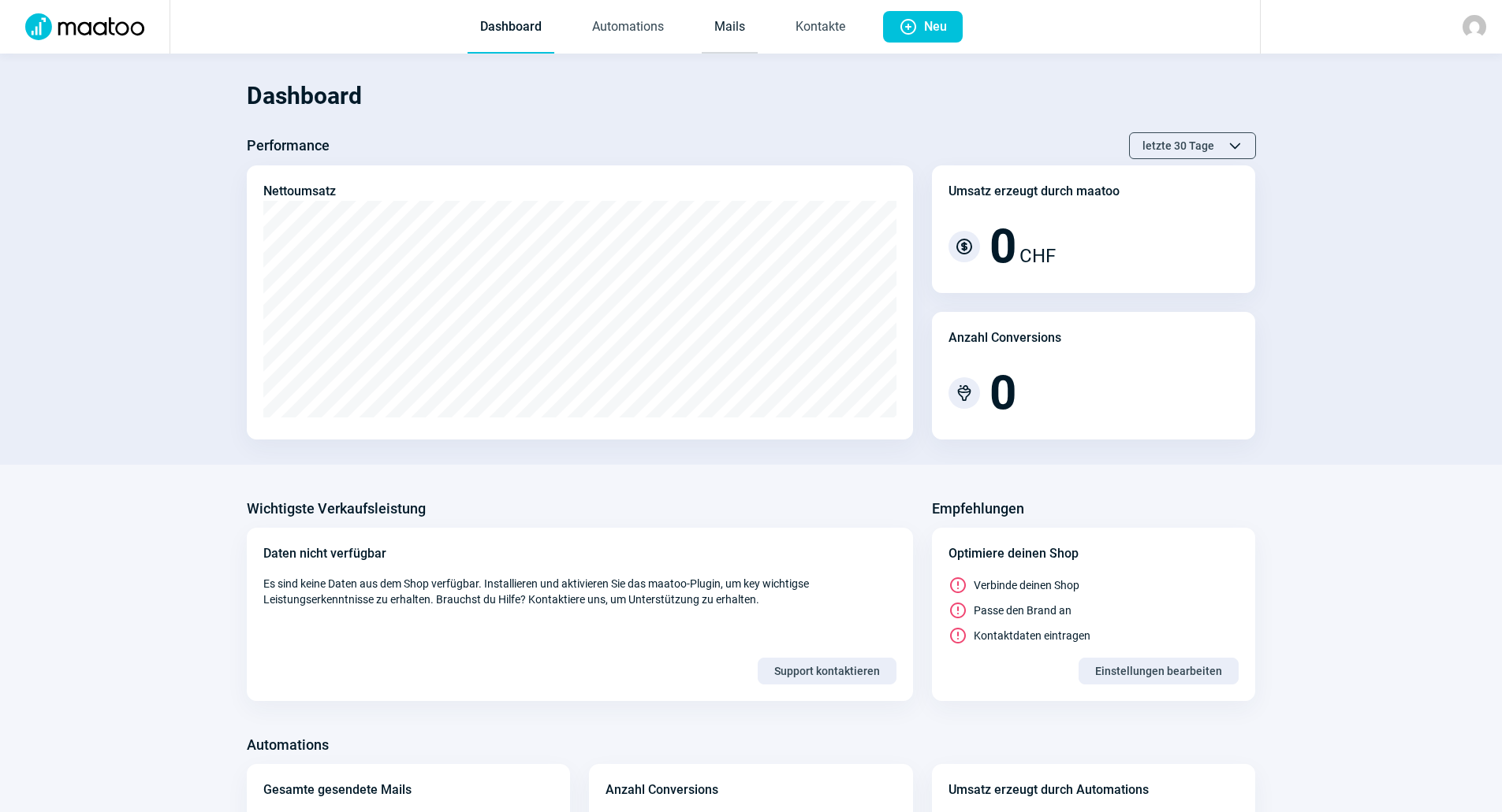
click at [715, 33] on link "Mails" at bounding box center [729, 28] width 56 height 52
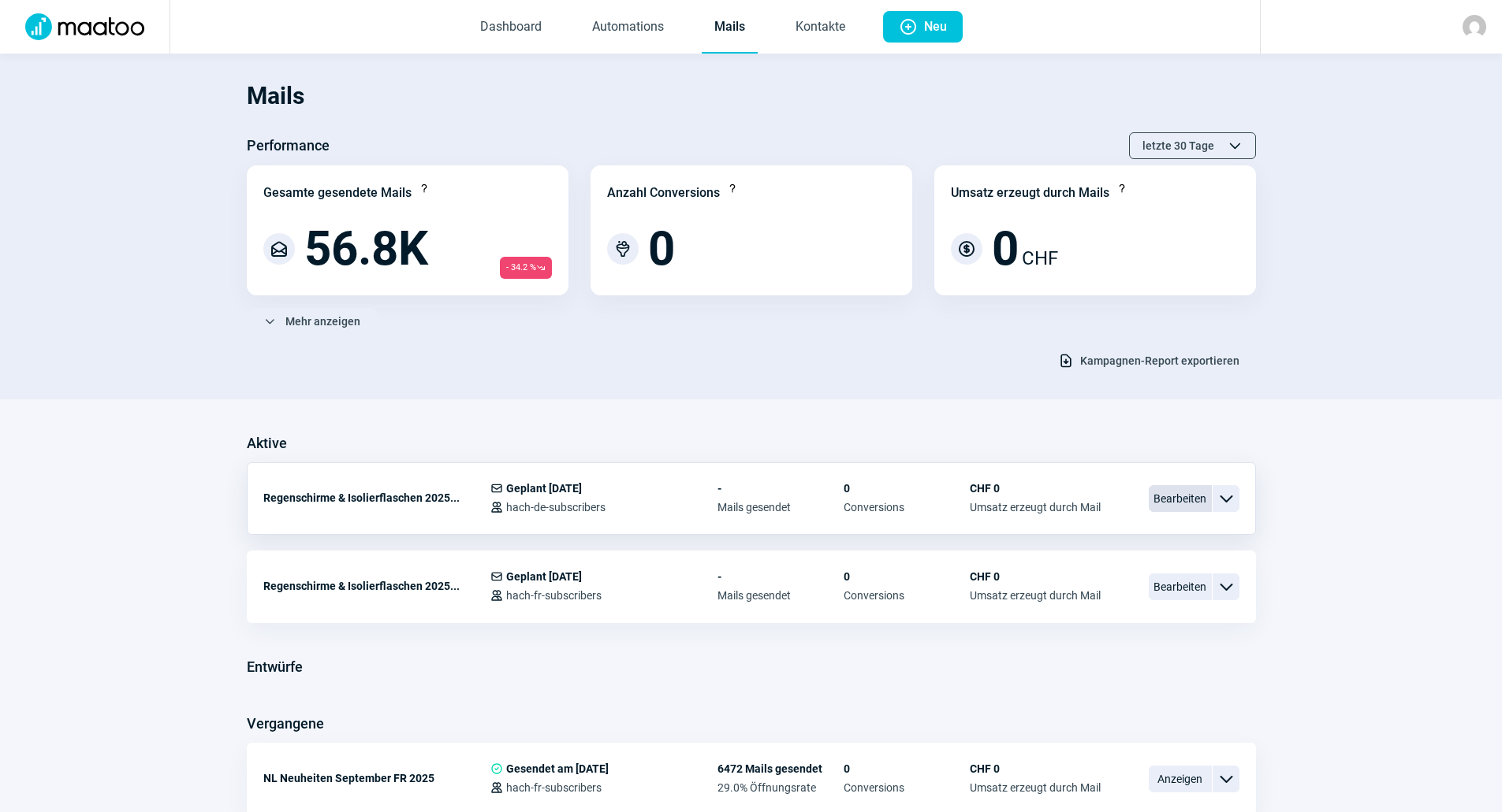
click at [1184, 507] on span "Bearbeiten" at bounding box center [1180, 499] width 63 height 27
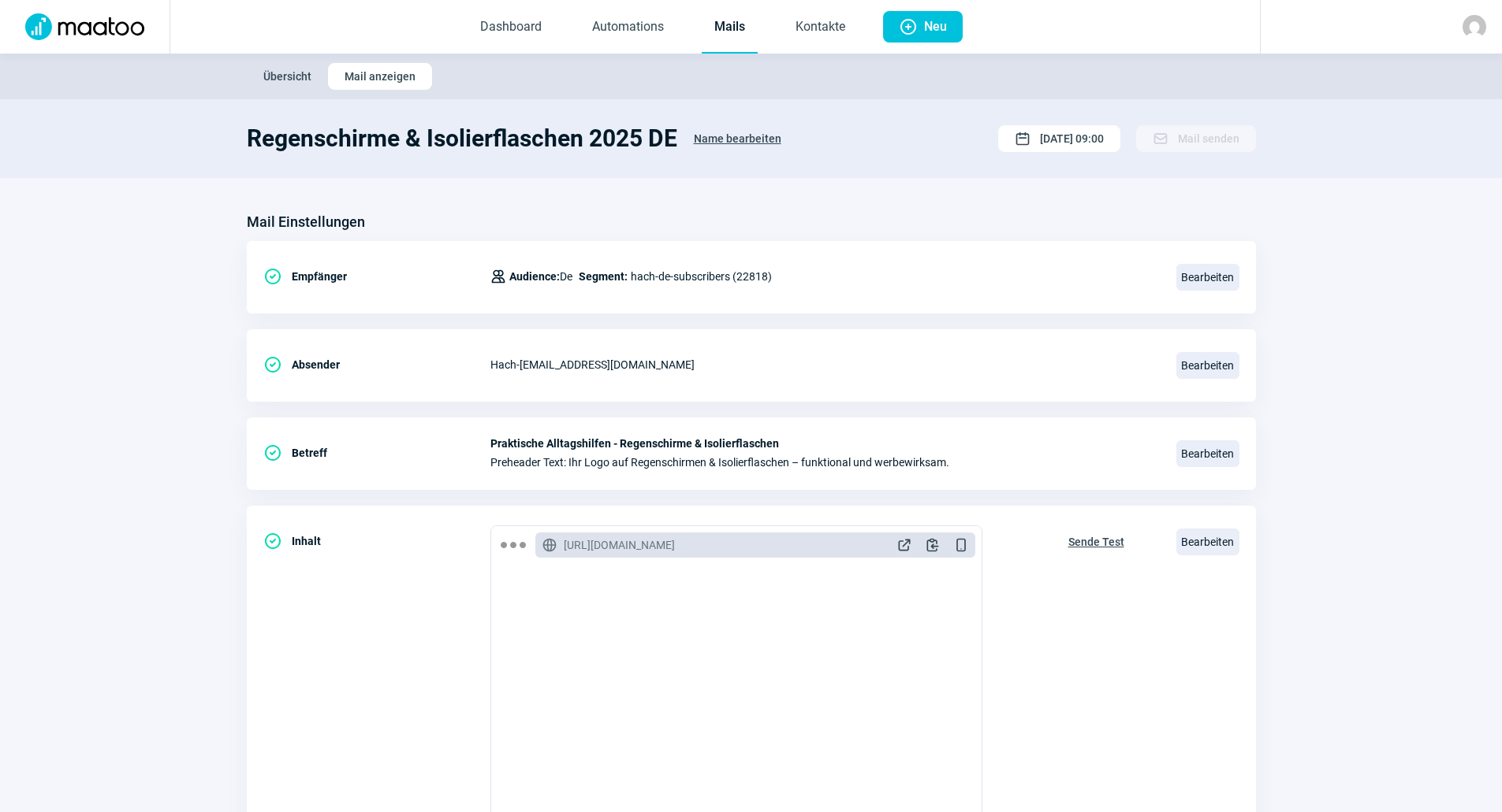
drag, startPoint x: 120, startPoint y: 213, endPoint x: 241, endPoint y: 55, distance: 199.0
click at [120, 213] on section "Mail Einstellungen CheckCircle icon Empfänger Users icon Audience: De Segment: …" at bounding box center [751, 600] width 1502 height 845
click at [717, 51] on link "Mails" at bounding box center [729, 28] width 56 height 52
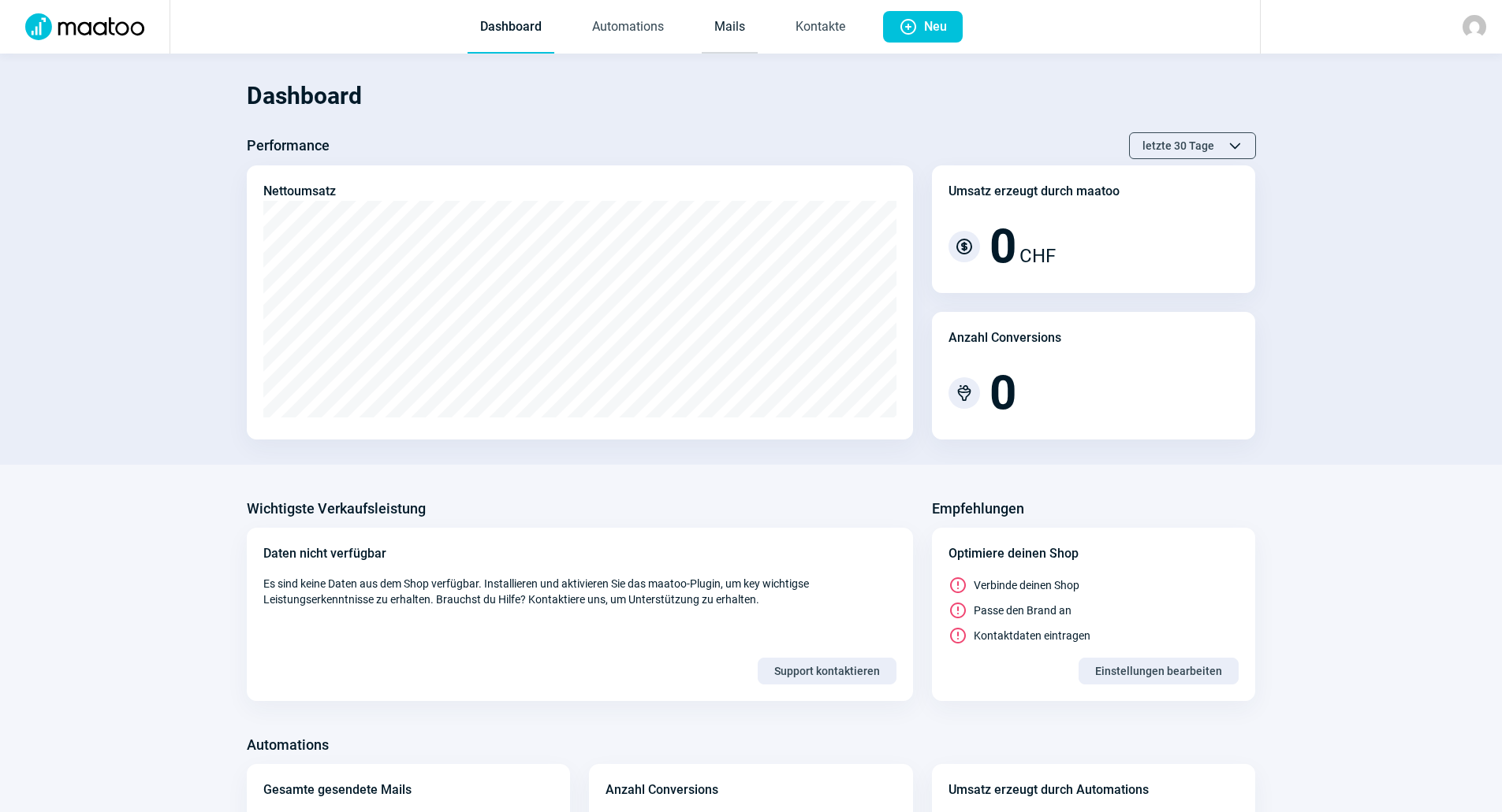
click at [728, 29] on link "Mails" at bounding box center [729, 28] width 56 height 52
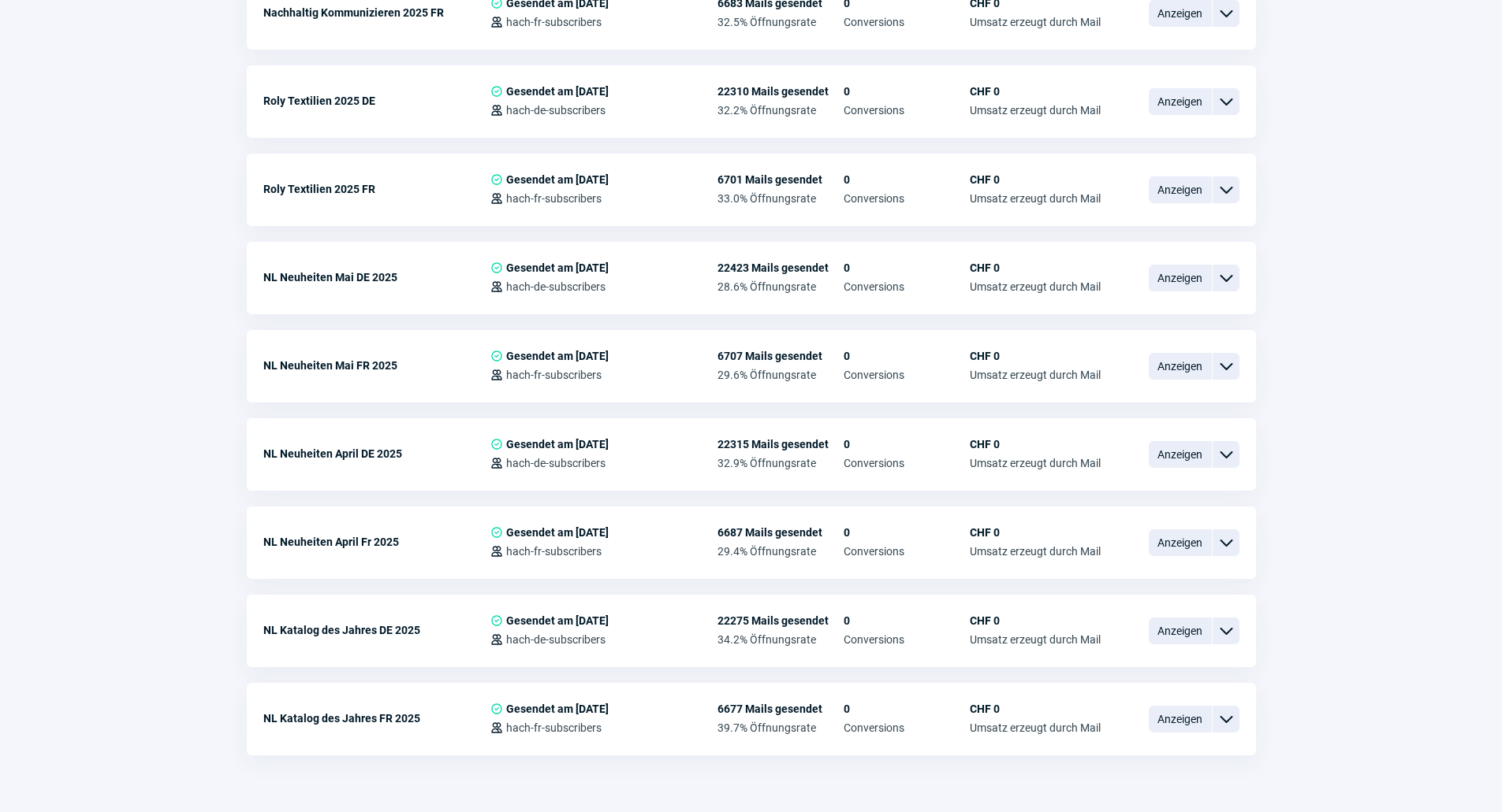
scroll to position [2083, 0]
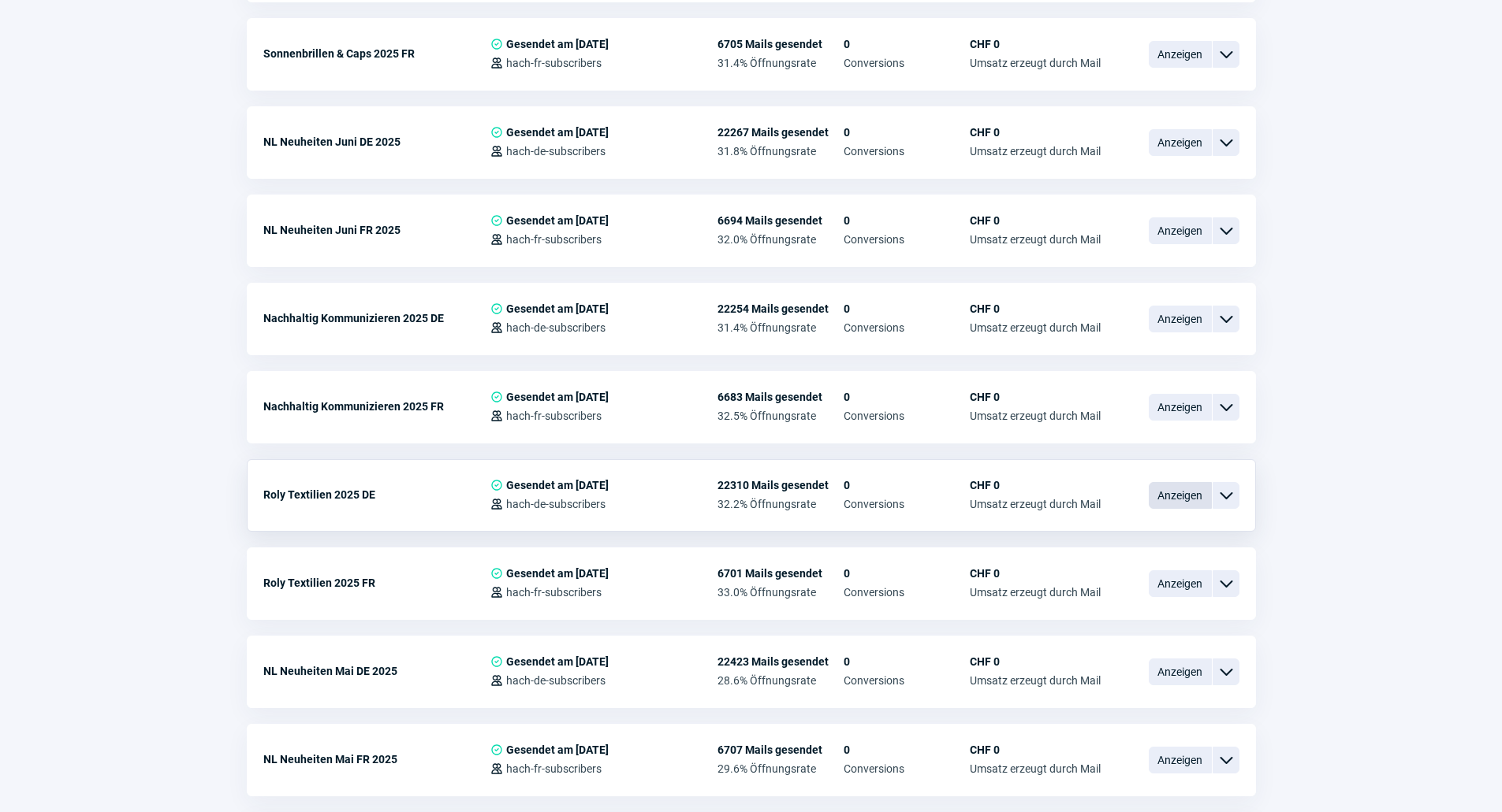
click at [1186, 482] on span "Anzeigen" at bounding box center [1180, 495] width 63 height 27
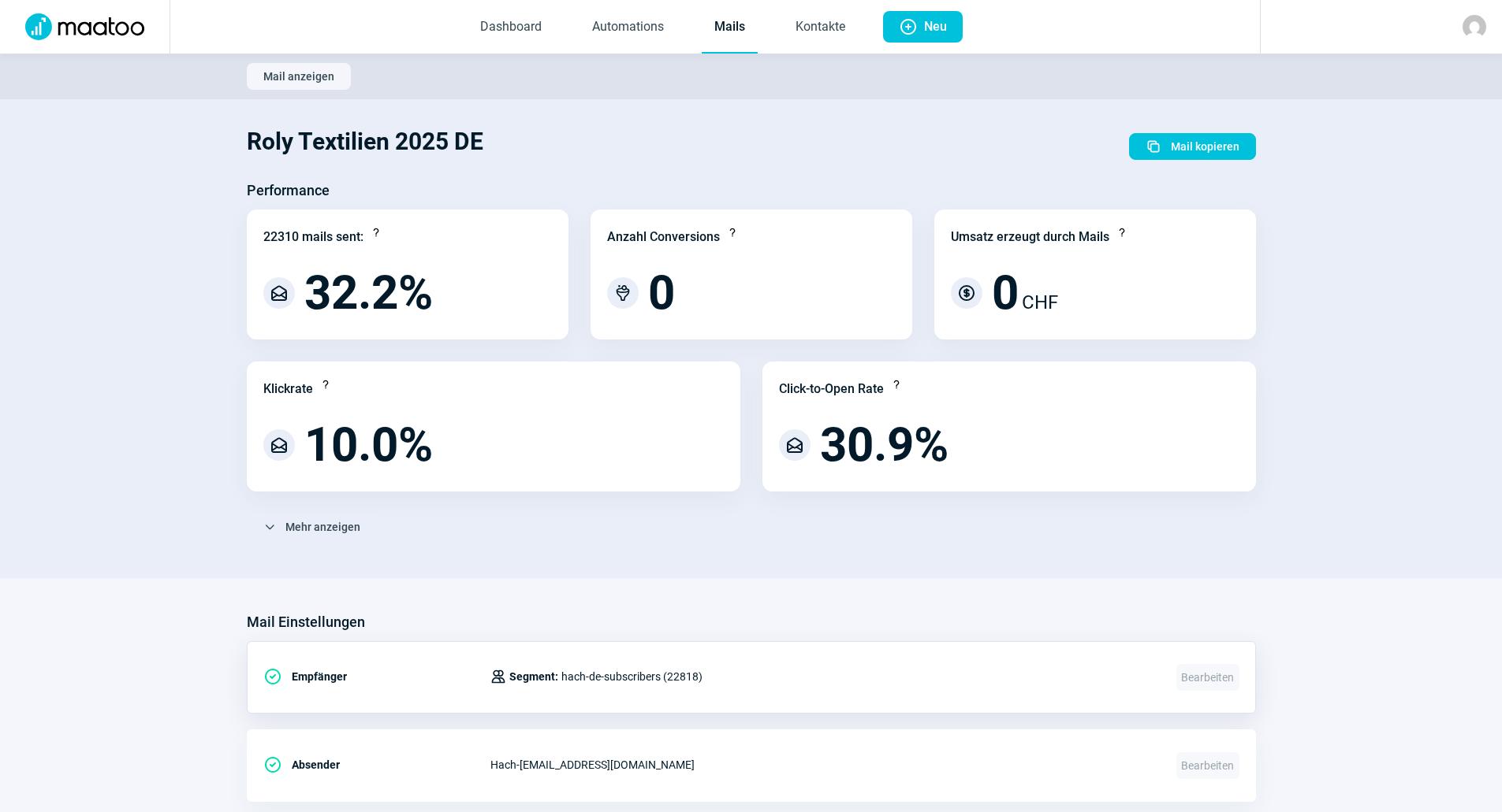
scroll to position [394, 0]
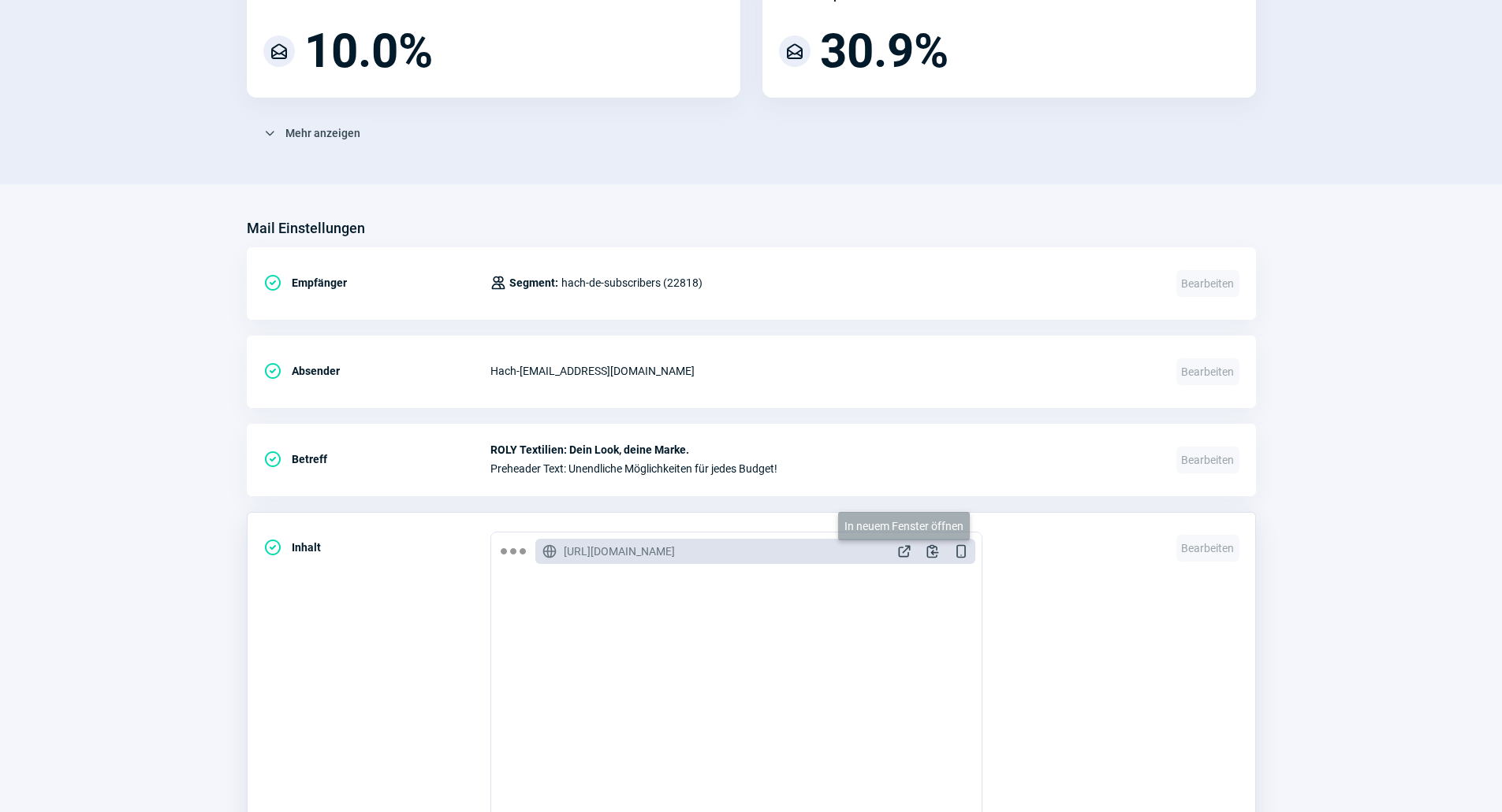
click at [905, 555] on span "ExternalLink icon" at bounding box center [904, 551] width 15 height 15
